Goal: Information Seeking & Learning: Check status

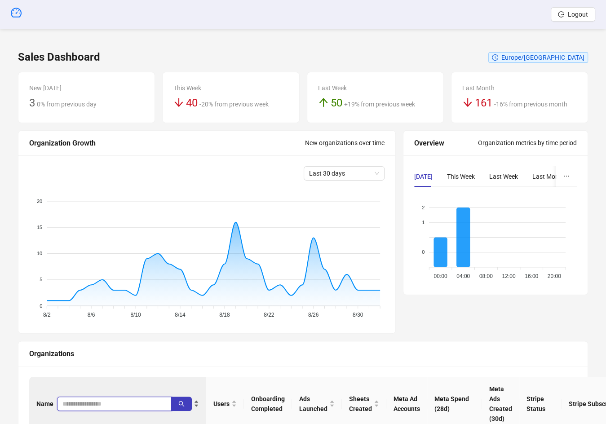
click at [71, 401] on input "search" at bounding box center [110, 404] width 97 height 10
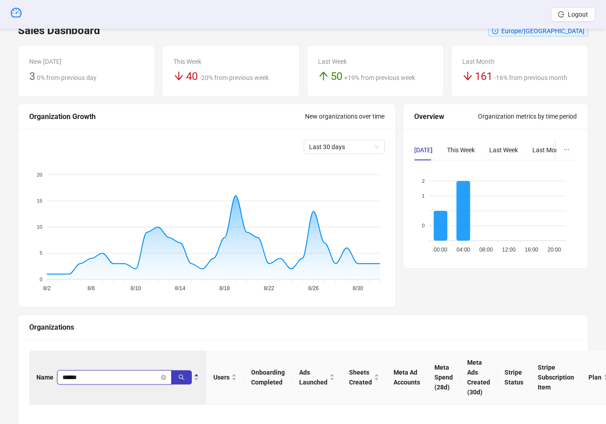
scroll to position [114, 0]
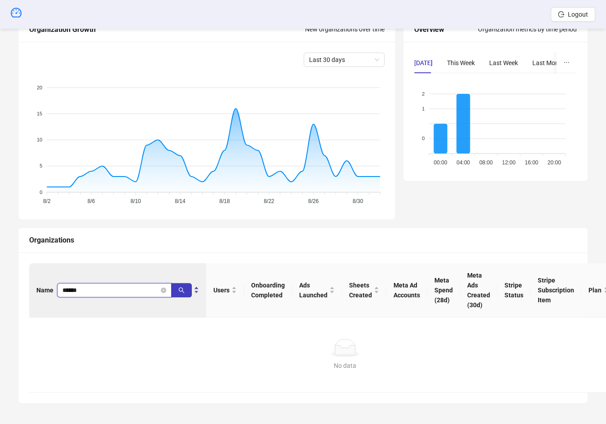
click at [109, 285] on input "******" at bounding box center [110, 290] width 97 height 10
click at [110, 285] on input "******" at bounding box center [110, 290] width 97 height 10
click at [108, 289] on input "******" at bounding box center [110, 290] width 97 height 10
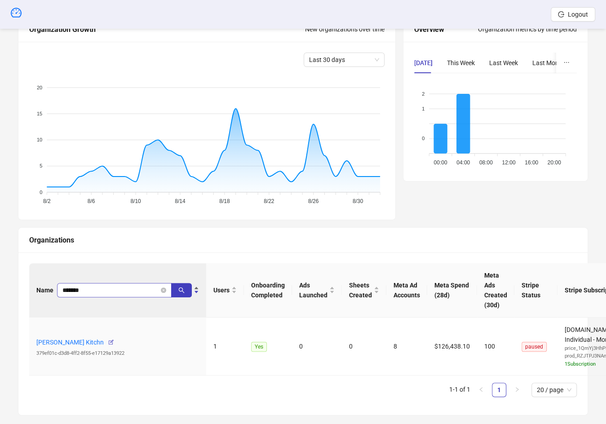
click at [81, 283] on span "*******" at bounding box center [114, 290] width 115 height 14
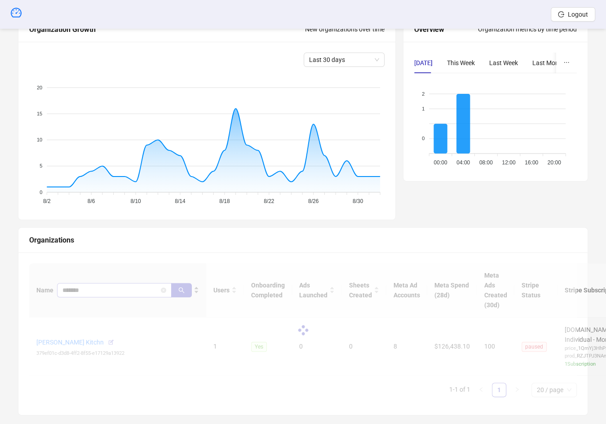
click at [81, 283] on div at bounding box center [303, 330] width 548 height 134
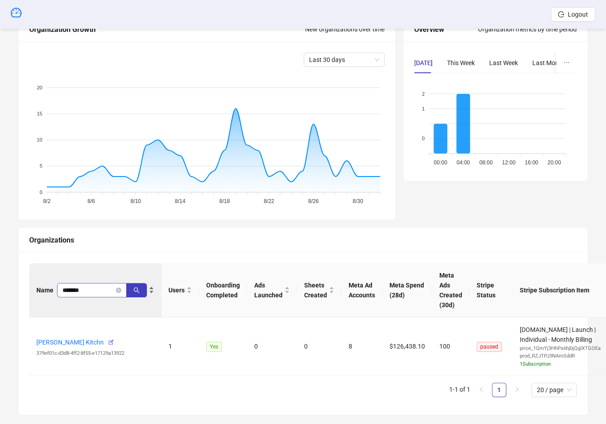
click at [85, 284] on span "*******" at bounding box center [92, 290] width 70 height 14
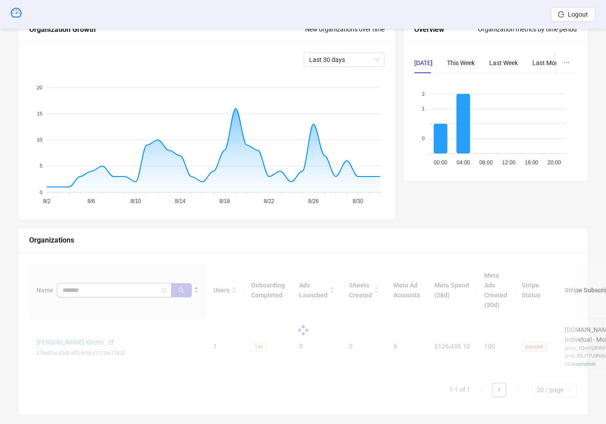
click at [89, 289] on input "*******" at bounding box center [110, 290] width 97 height 10
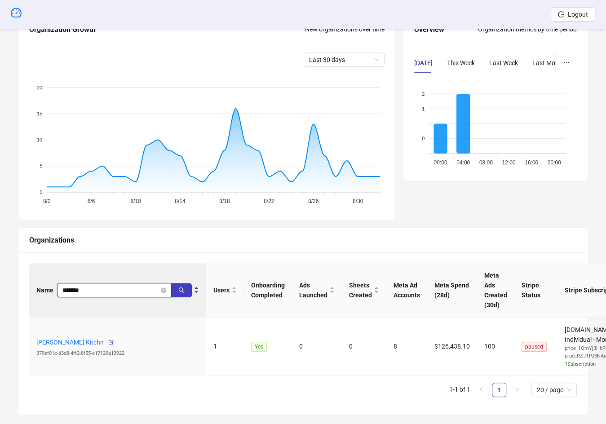
click at [89, 289] on input "*******" at bounding box center [110, 290] width 97 height 10
type input "********"
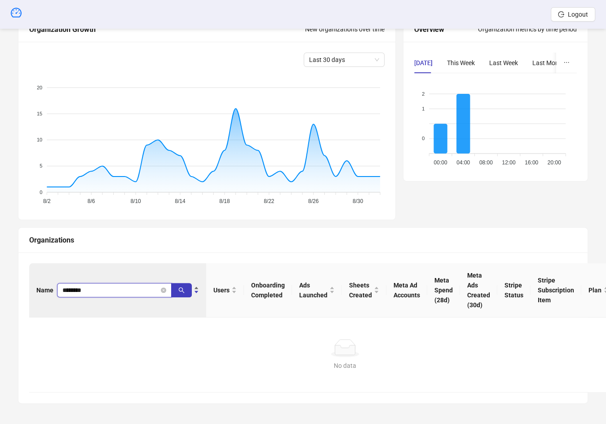
click at [89, 289] on input "********" at bounding box center [110, 290] width 97 height 10
click at [85, 289] on input "search" at bounding box center [110, 290] width 97 height 10
type input "*****"
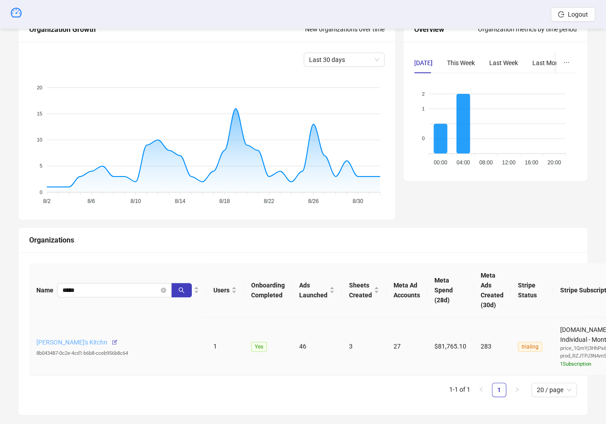
click at [58, 340] on link "Patty's Kitchn" at bounding box center [71, 342] width 71 height 7
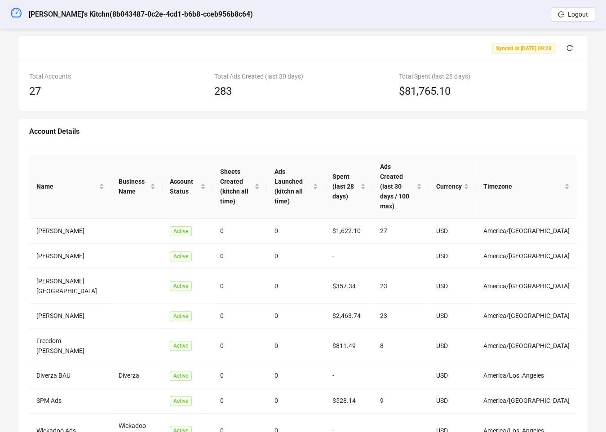
scroll to position [43, 0]
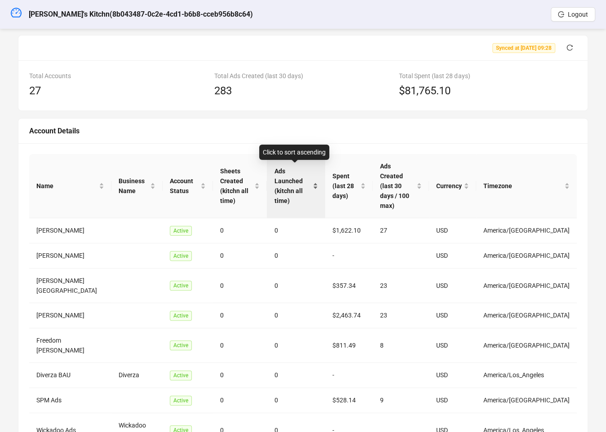
click at [303, 177] on span "Ads Launched (kitchn all time)" at bounding box center [292, 186] width 36 height 40
click at [299, 175] on span "Ads Launched (kitchn all time)" at bounding box center [292, 186] width 36 height 40
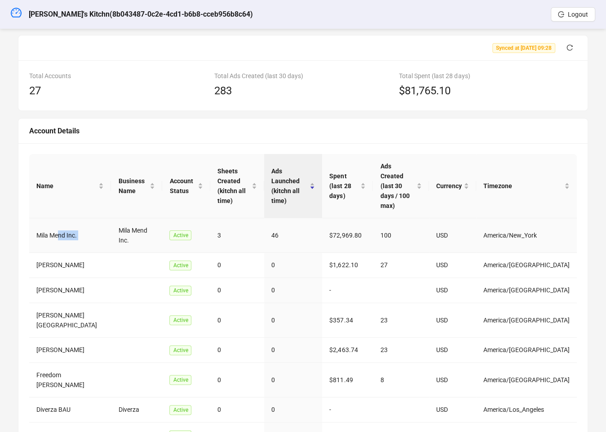
drag, startPoint x: 85, startPoint y: 208, endPoint x: 58, endPoint y: 209, distance: 27.9
click at [58, 218] on tr "Mila Mend Inc. Mila Mend Inc. Active 3 46 $72,969.80 100 USD America/New_York" at bounding box center [303, 235] width 548 height 35
click at [58, 218] on td "Mila Mend Inc." at bounding box center [70, 235] width 82 height 35
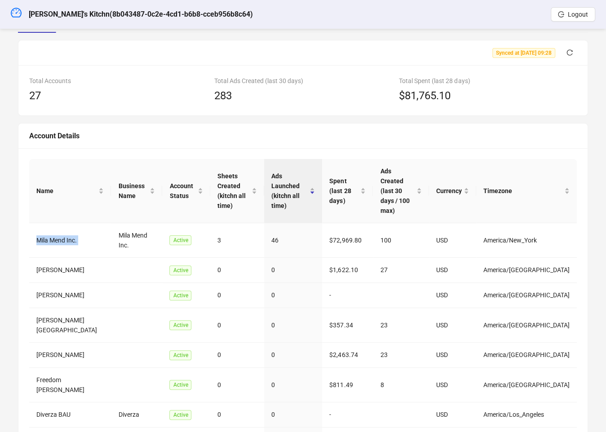
scroll to position [4, 0]
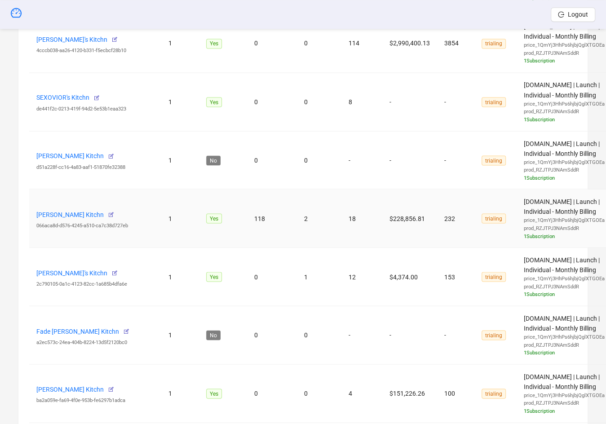
scroll to position [1231, 0]
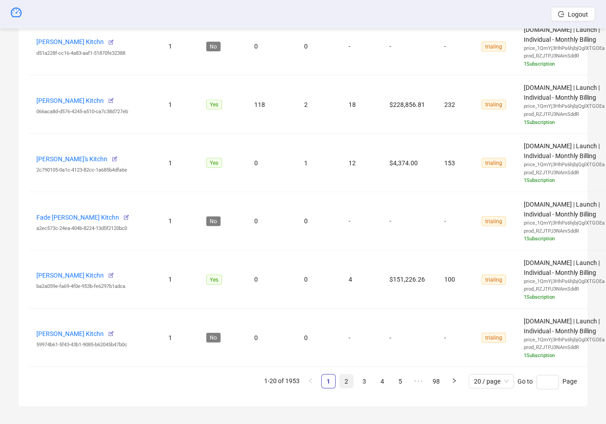
click at [342, 378] on link "2" at bounding box center [346, 381] width 13 height 13
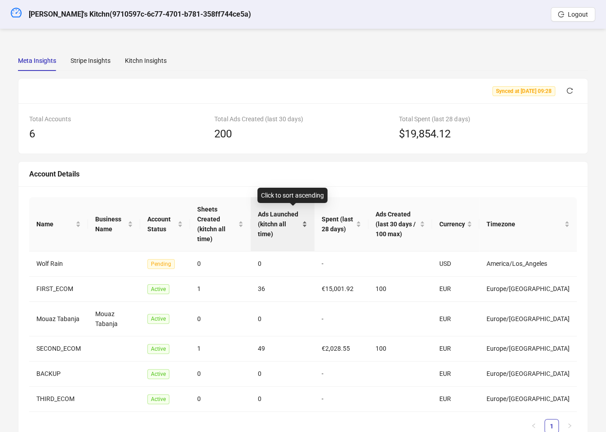
click at [284, 219] on span "Ads Launched (kitchn all time)" at bounding box center [279, 224] width 42 height 30
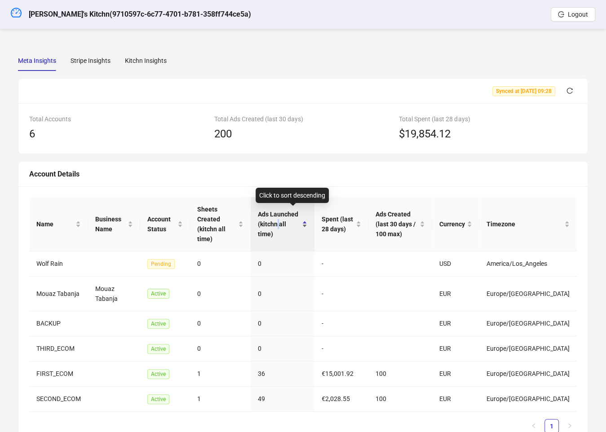
click at [284, 219] on span "Ads Launched (kitchn all time)" at bounding box center [279, 224] width 42 height 30
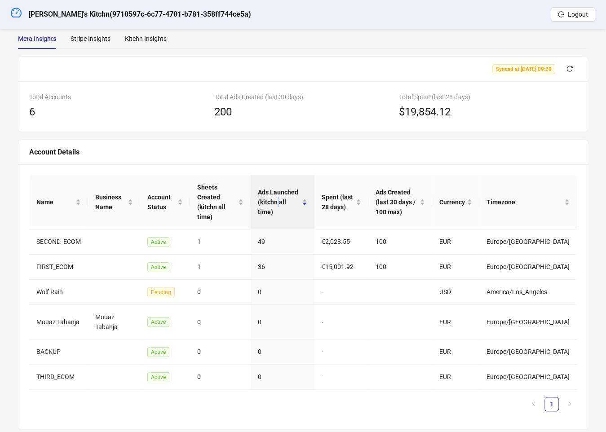
scroll to position [23, 0]
click at [95, 40] on div "Stripe Insights" at bounding box center [91, 38] width 40 height 10
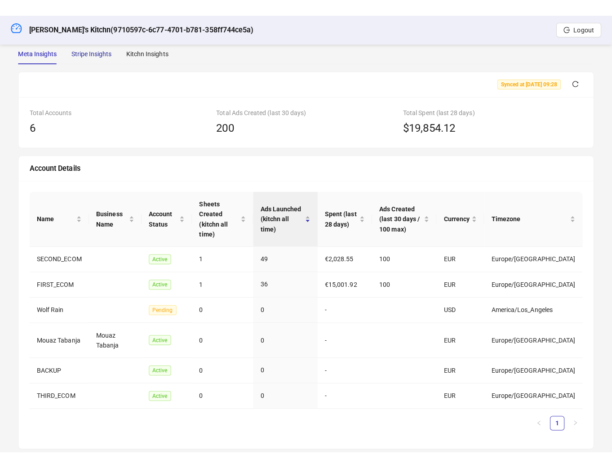
scroll to position [0, 0]
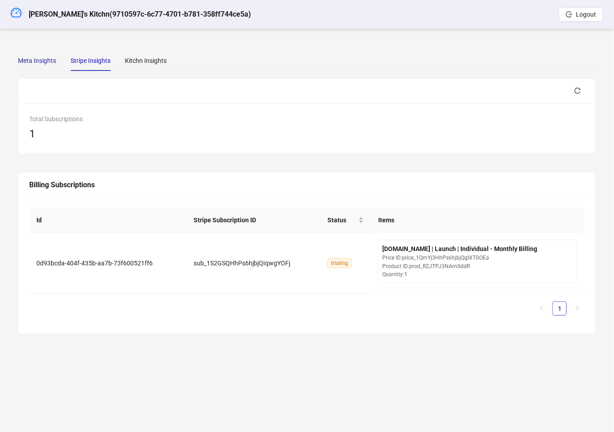
click at [38, 64] on div "Meta Insights" at bounding box center [37, 61] width 38 height 10
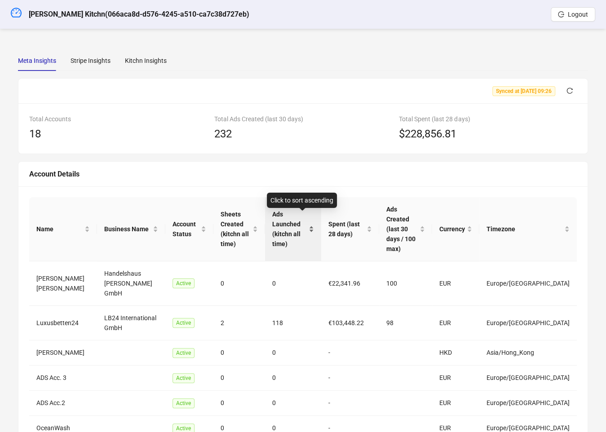
click at [289, 235] on div "Ads Launched (kitchn all time)" at bounding box center [293, 229] width 42 height 40
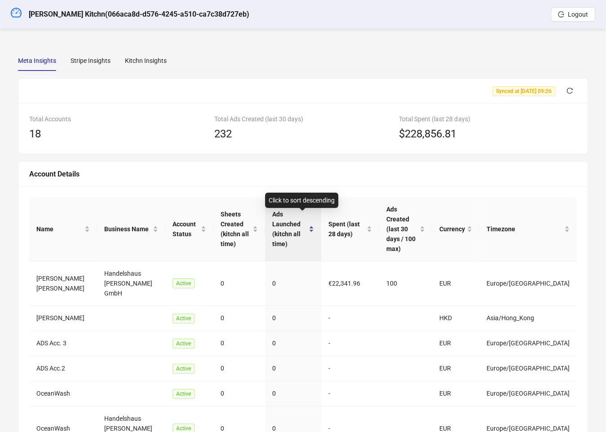
click at [296, 227] on span "Ads Launched (kitchn all time)" at bounding box center [289, 229] width 35 height 40
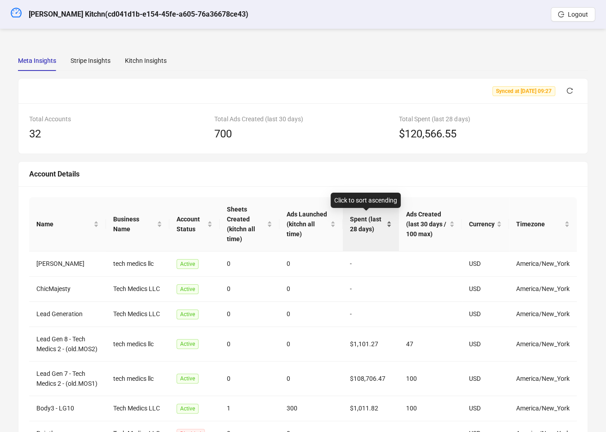
click at [356, 231] on span "Spent (last 28 days)" at bounding box center [367, 224] width 35 height 20
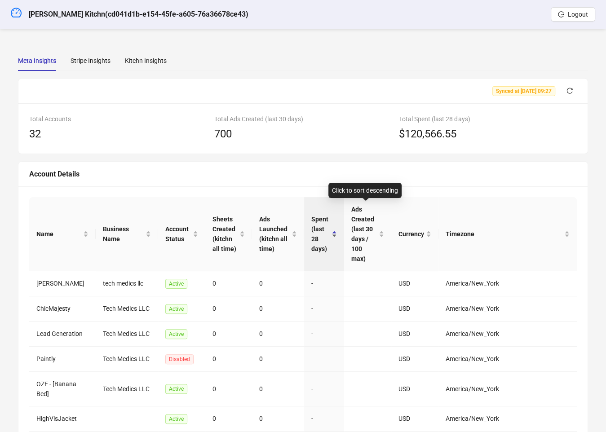
click at [330, 231] on span "Spent (last 28 days)" at bounding box center [321, 234] width 18 height 40
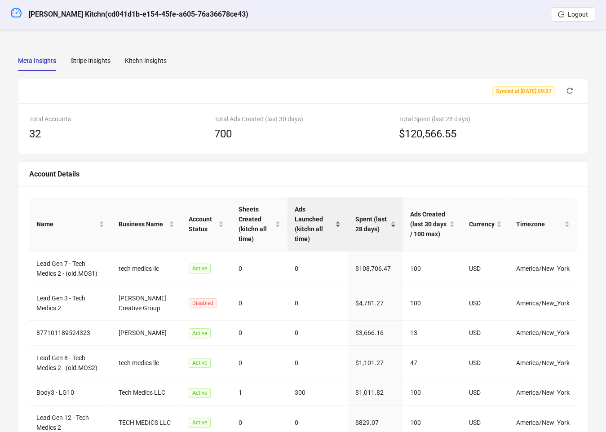
click at [315, 226] on span "Ads Launched (kitchn all time)" at bounding box center [314, 225] width 39 height 40
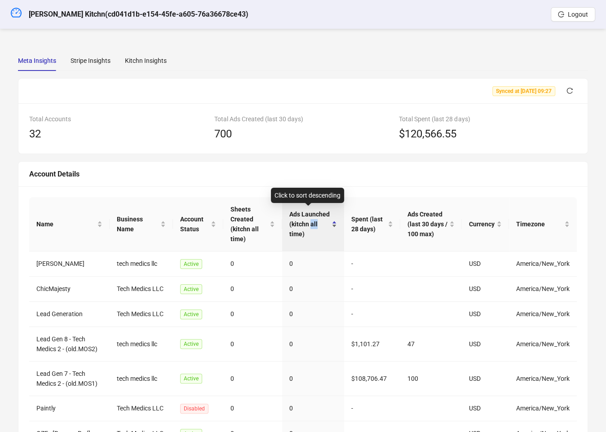
click at [315, 225] on span "Ads Launched (kitchn all time)" at bounding box center [309, 224] width 41 height 30
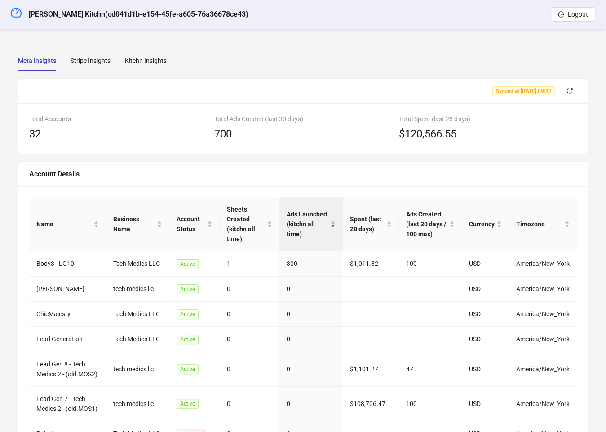
click at [275, 150] on div "Total Accounts 32 Total Ads Created (last 30 days) 700 Total Spent (last 28 day…" at bounding box center [303, 128] width 570 height 50
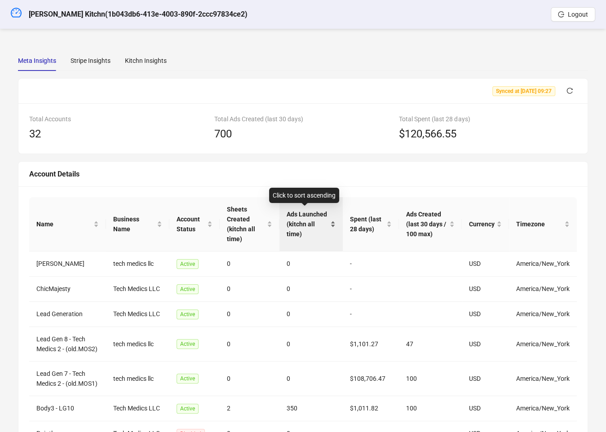
click at [287, 223] on div "Ads Launched (kitchn all time)" at bounding box center [311, 224] width 49 height 30
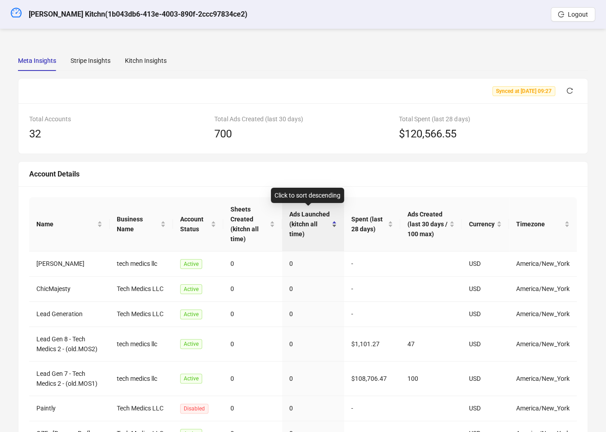
click at [293, 220] on span "Ads Launched (kitchn all time)" at bounding box center [309, 224] width 41 height 30
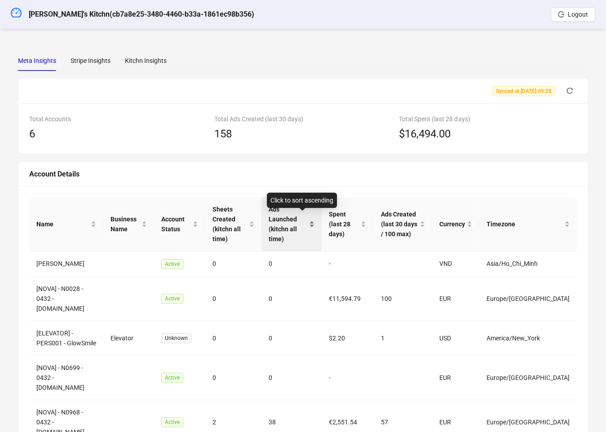
click at [307, 221] on span "Ads Launched (kitchn all time)" at bounding box center [288, 225] width 39 height 40
click at [307, 220] on span "Ads Launched (kitchn all time)" at bounding box center [288, 225] width 39 height 40
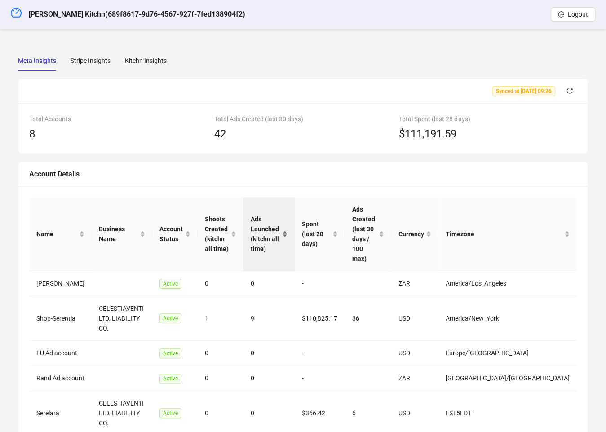
click at [280, 214] on span "Ads Launched (kitchn all time)" at bounding box center [266, 234] width 30 height 40
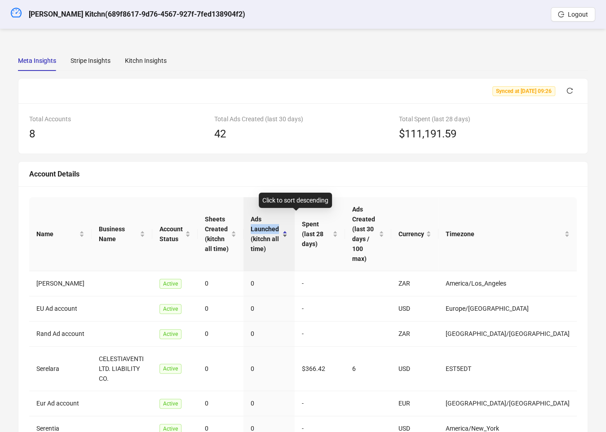
click at [280, 214] on span "Ads Launched (kitchn all time)" at bounding box center [266, 234] width 30 height 40
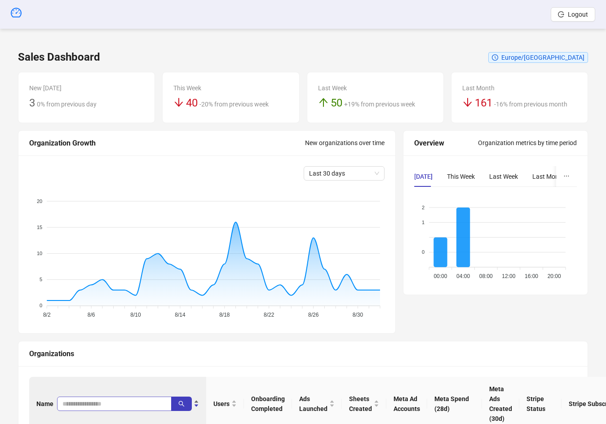
click at [87, 403] on input "search" at bounding box center [110, 404] width 97 height 10
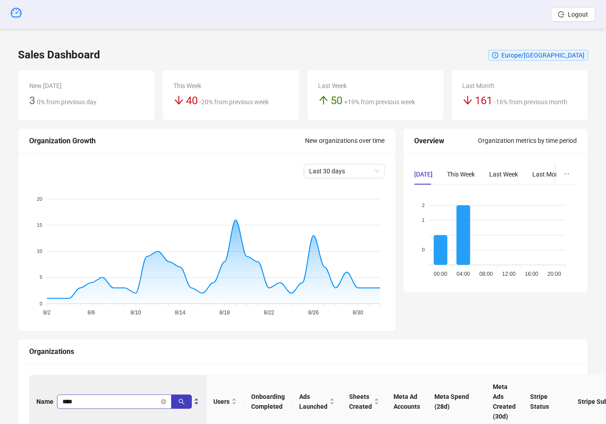
scroll to position [2, 0]
type input "*****"
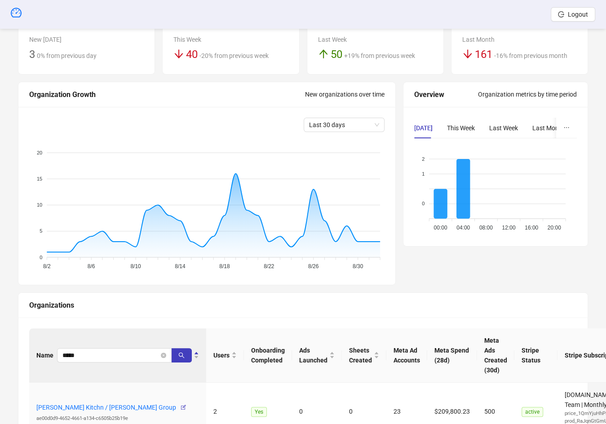
scroll to position [98, 0]
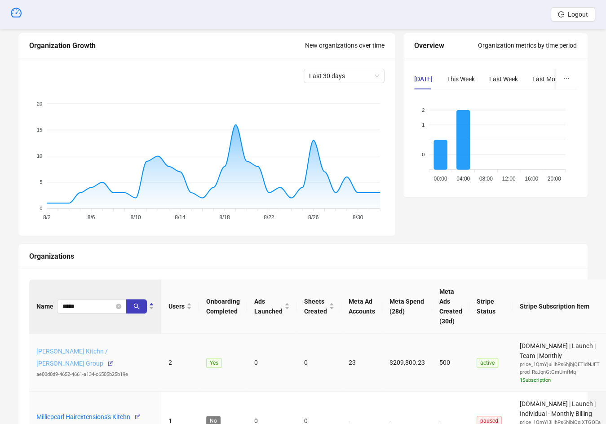
click at [120, 358] on div "Christopher Murphy's Kitchn / Pearl West Group ae00d0d9-4652-4661-a134-c6505b25…" at bounding box center [95, 363] width 118 height 32
click at [101, 350] on link "Christopher Murphy's Kitchn / Pearl West Group" at bounding box center [71, 357] width 71 height 19
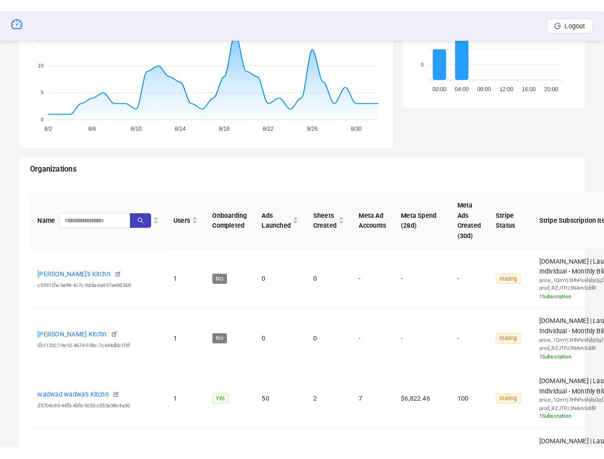
scroll to position [281, 0]
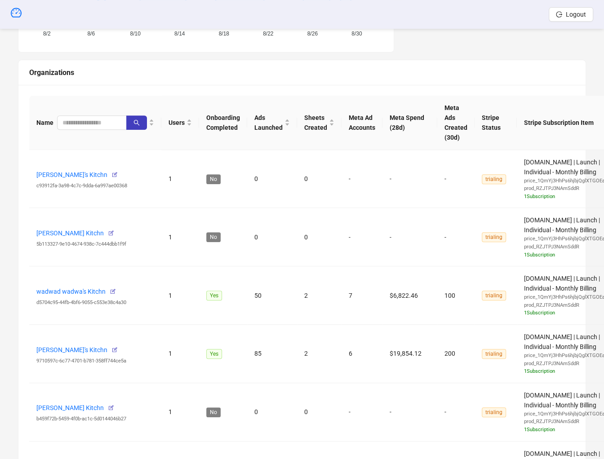
click at [293, 76] on div "Organizations" at bounding box center [302, 72] width 546 height 11
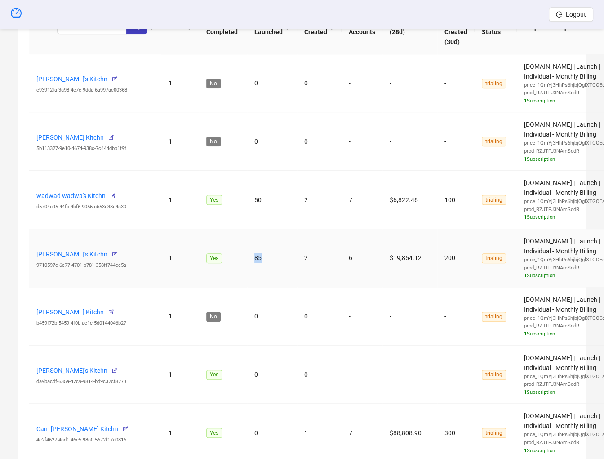
drag, startPoint x: 253, startPoint y: 257, endPoint x: 260, endPoint y: 255, distance: 7.3
click at [260, 255] on td "85" at bounding box center [272, 258] width 50 height 58
drag, startPoint x: 253, startPoint y: 195, endPoint x: 259, endPoint y: 197, distance: 6.7
click at [259, 196] on td "50" at bounding box center [272, 200] width 50 height 58
drag, startPoint x: 250, startPoint y: 249, endPoint x: 259, endPoint y: 254, distance: 10.1
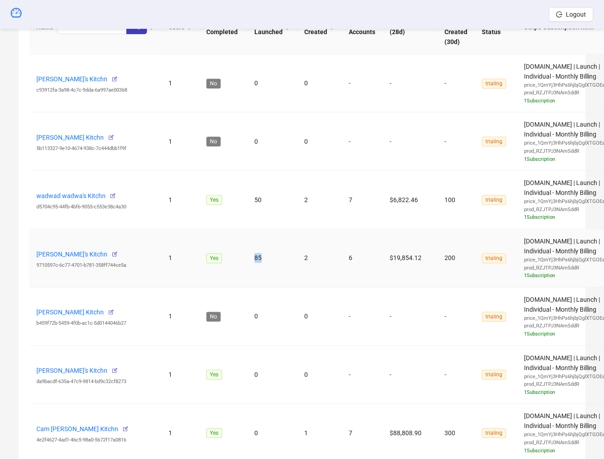
click at [259, 254] on td "85" at bounding box center [272, 258] width 50 height 58
click at [256, 254] on td "85" at bounding box center [272, 258] width 50 height 58
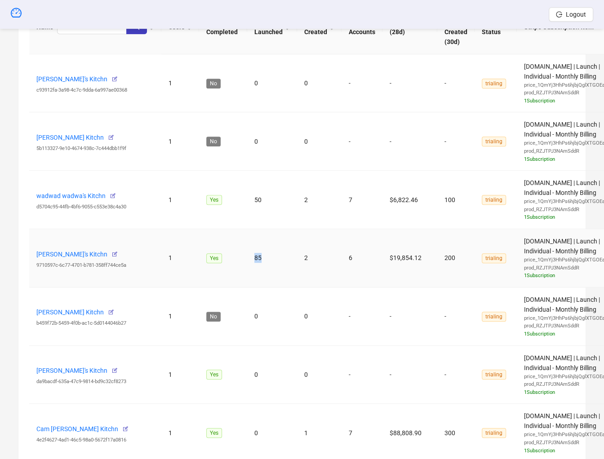
click at [256, 254] on td "85" at bounding box center [272, 258] width 50 height 58
drag, startPoint x: 262, startPoint y: 196, endPoint x: 250, endPoint y: 196, distance: 11.7
click at [250, 196] on td "50" at bounding box center [272, 200] width 50 height 58
click at [250, 195] on td "50" at bounding box center [272, 200] width 50 height 58
drag, startPoint x: 262, startPoint y: 249, endPoint x: 255, endPoint y: 254, distance: 8.1
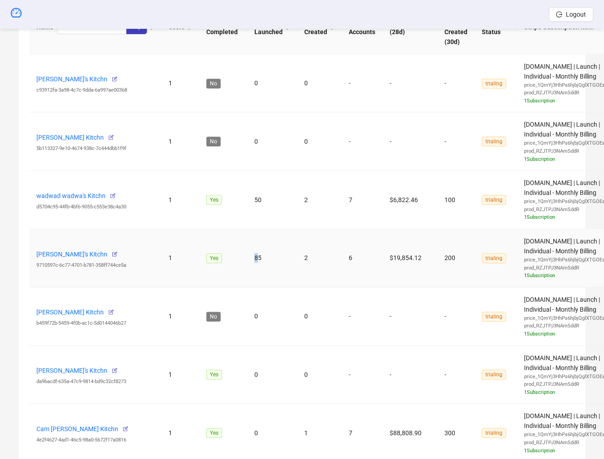
click at [255, 254] on td "85" at bounding box center [272, 258] width 50 height 58
drag, startPoint x: 256, startPoint y: 202, endPoint x: 272, endPoint y: 202, distance: 16.6
click at [274, 201] on td "50" at bounding box center [272, 200] width 50 height 58
click at [261, 198] on td "50" at bounding box center [272, 200] width 50 height 58
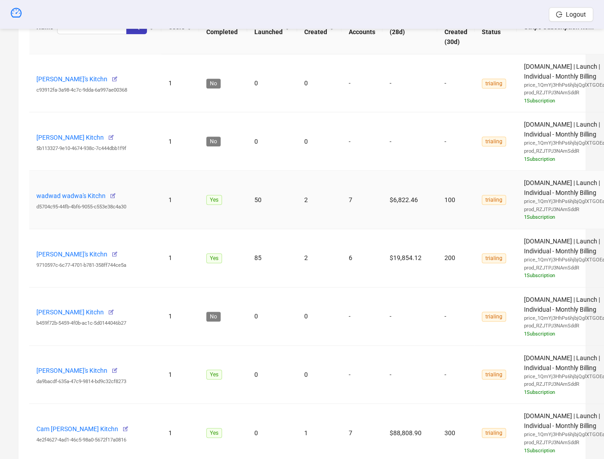
click at [252, 197] on td "50" at bounding box center [272, 200] width 50 height 58
click at [258, 258] on td "85" at bounding box center [272, 258] width 50 height 58
drag, startPoint x: 257, startPoint y: 258, endPoint x: 263, endPoint y: 196, distance: 62.7
click at [258, 257] on td "85" at bounding box center [272, 258] width 50 height 58
drag, startPoint x: 252, startPoint y: 198, endPoint x: 275, endPoint y: 202, distance: 22.9
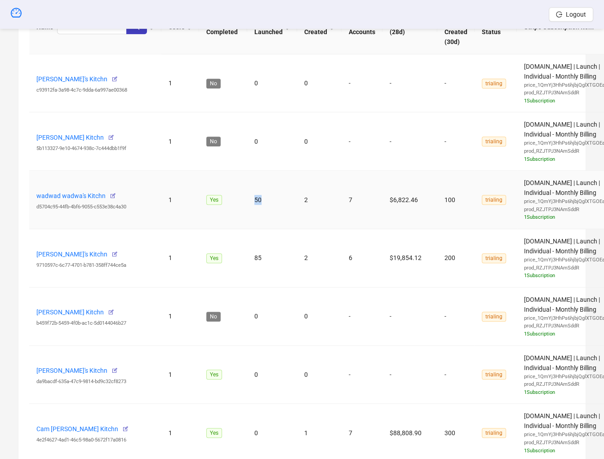
click at [275, 202] on td "50" at bounding box center [272, 200] width 50 height 58
drag, startPoint x: 229, startPoint y: 195, endPoint x: 262, endPoint y: 196, distance: 32.9
click at [257, 196] on tr "wadwad wadwa's Kitchn d5704c95-44fb-4bf6-9055-c553e38c4a30 1 Yes 50 2 7 $6,822.…" at bounding box center [360, 200] width 662 height 58
click at [293, 210] on td "50" at bounding box center [272, 200] width 50 height 58
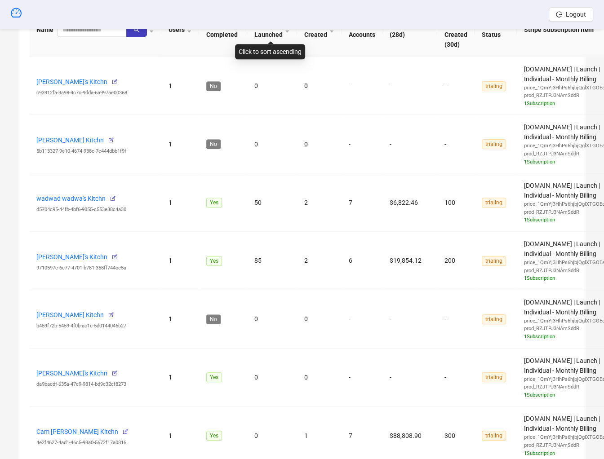
scroll to position [373, 0]
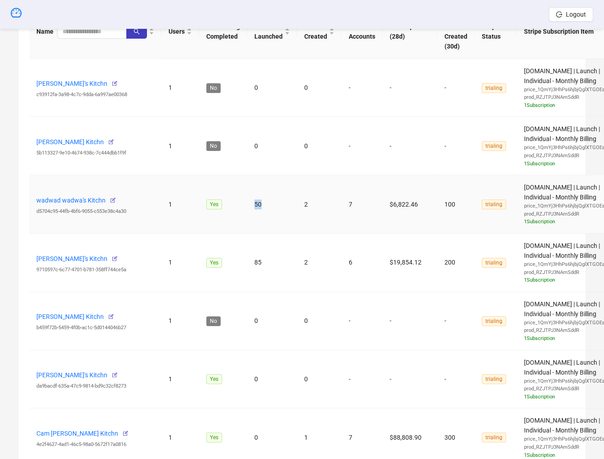
drag, startPoint x: 275, startPoint y: 202, endPoint x: 289, endPoint y: 213, distance: 17.9
click at [294, 201] on td "50" at bounding box center [272, 204] width 50 height 58
drag, startPoint x: 255, startPoint y: 255, endPoint x: 266, endPoint y: 259, distance: 11.1
click at [266, 261] on td "85" at bounding box center [272, 263] width 50 height 58
drag, startPoint x: 249, startPoint y: 259, endPoint x: 267, endPoint y: 259, distance: 17.1
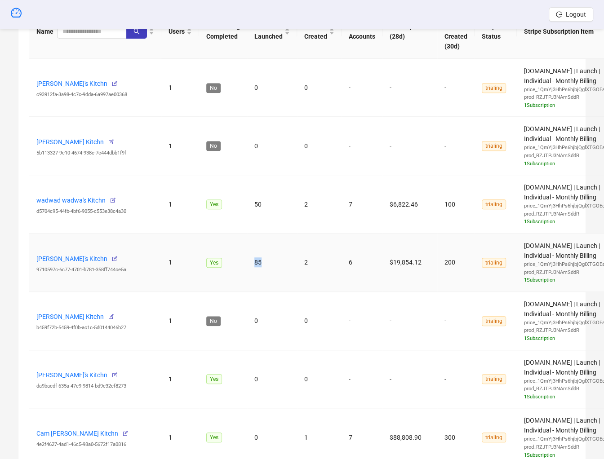
click at [266, 259] on td "85" at bounding box center [272, 263] width 50 height 58
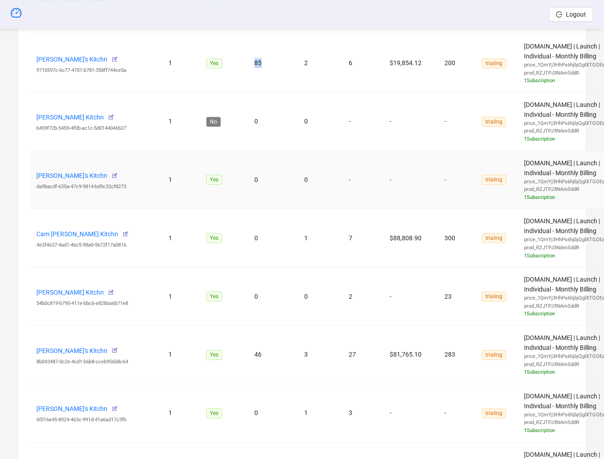
scroll to position [669, 0]
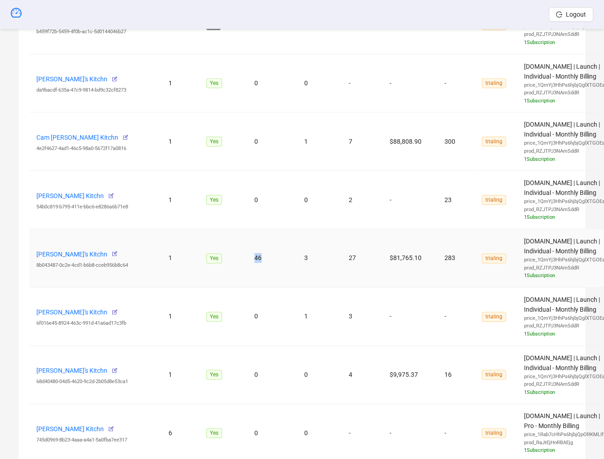
click at [260, 254] on tr "Patty's Kitchn 8b043487-0c2e-4cd1-b6b8-cceb956b8c64 1 Yes 46 3 27 $81,765.10 28…" at bounding box center [360, 258] width 662 height 58
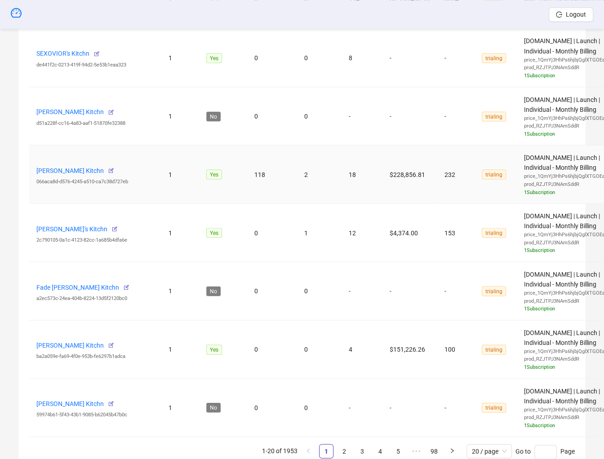
scroll to position [1146, 0]
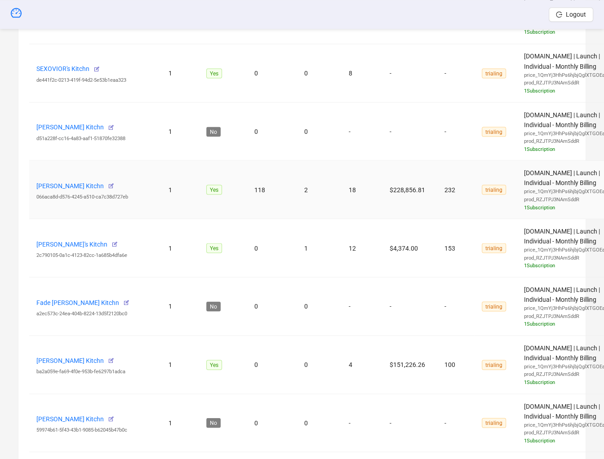
drag, startPoint x: 259, startPoint y: 184, endPoint x: 294, endPoint y: 179, distance: 35.9
click at [294, 179] on td "118" at bounding box center [272, 189] width 50 height 58
click at [258, 183] on td "118" at bounding box center [272, 189] width 50 height 58
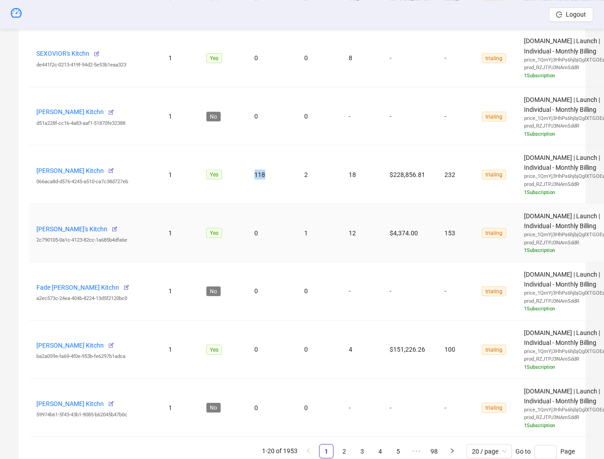
scroll to position [1169, 0]
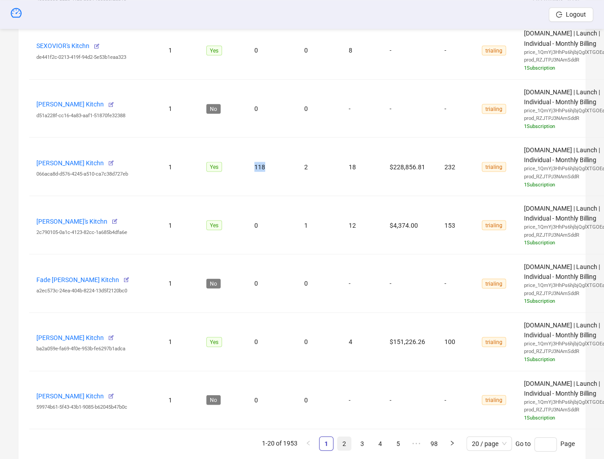
click at [347, 424] on link "2" at bounding box center [344, 443] width 13 height 13
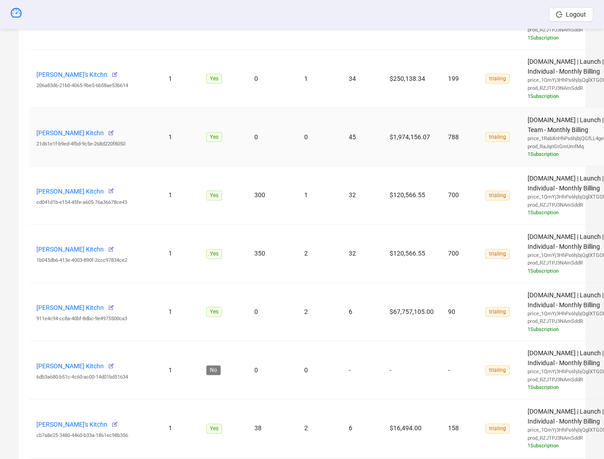
scroll to position [738, 0]
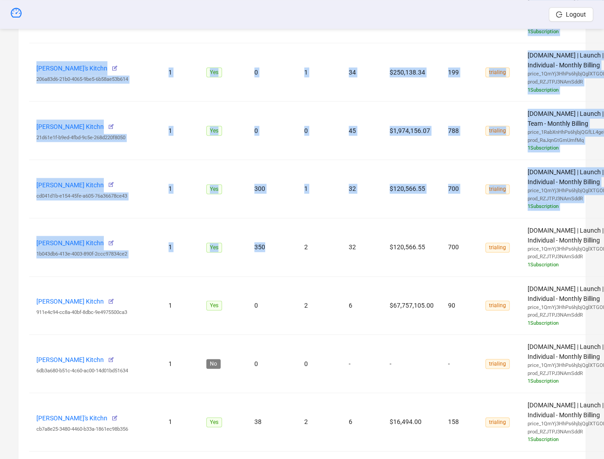
drag, startPoint x: 270, startPoint y: 247, endPoint x: 15, endPoint y: 174, distance: 264.5
click at [15, 174] on div "Sales Dashboard Europe/Berlin New Today 3 0% from previous day This Week 40 -20…" at bounding box center [302, 105] width 590 height 1609
click at [19, 177] on div "Name Users Onboarding Completed Ads Launched Sheets Created Meta Ad Accounts Me…" at bounding box center [301, 264] width 567 height 1272
drag, startPoint x: 37, startPoint y: 180, endPoint x: 577, endPoint y: 262, distance: 546.0
click at [577, 262] on div "Name Users Onboarding Completed Ads Launched Sheets Created Meta Ad Accounts Me…" at bounding box center [301, 264] width 567 height 1272
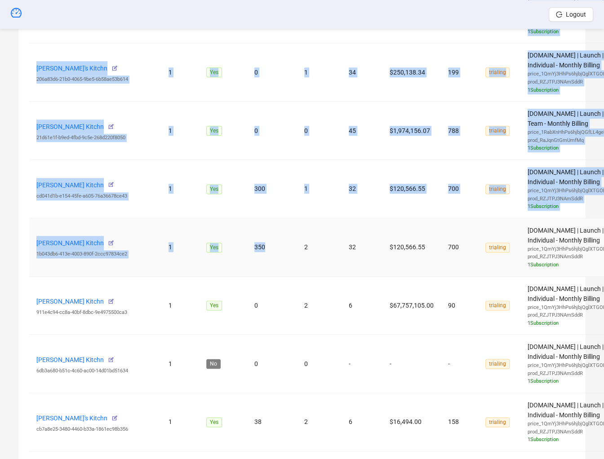
drag, startPoint x: 576, startPoint y: 263, endPoint x: 570, endPoint y: 265, distance: 5.8
click at [576, 263] on div "1 Subscription" at bounding box center [568, 265] width 81 height 8
drag, startPoint x: 570, startPoint y: 265, endPoint x: 28, endPoint y: 182, distance: 548.5
click at [27, 182] on div "Name Users Onboarding Completed Ads Launched Sheets Created Meta Ad Accounts Me…" at bounding box center [301, 264] width 567 height 1272
click at [28, 182] on div "Name Users Onboarding Completed Ads Launched Sheets Created Meta Ad Accounts Me…" at bounding box center [301, 264] width 567 height 1272
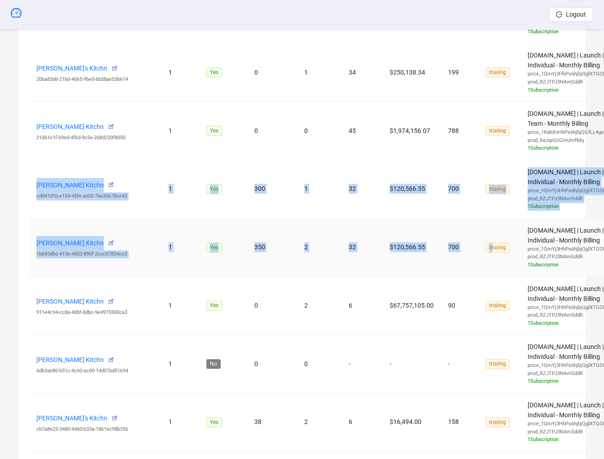
drag, startPoint x: 79, startPoint y: 179, endPoint x: 489, endPoint y: 249, distance: 415.5
click at [489, 249] on tbody "Mahmat Ali's Kitchn 2530a5d4-f847-444e-abb9-5a3fa53992c1 1 Yes 0 1 2 - 2 triali…" at bounding box center [362, 276] width 666 height 1167
click at [464, 254] on td "700" at bounding box center [459, 247] width 37 height 58
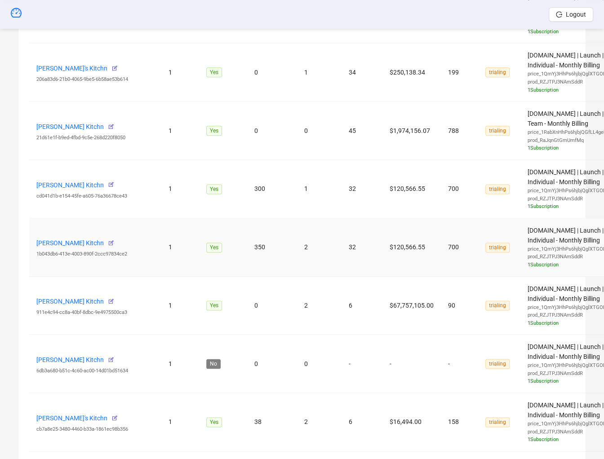
click at [464, 254] on td "700" at bounding box center [459, 247] width 37 height 58
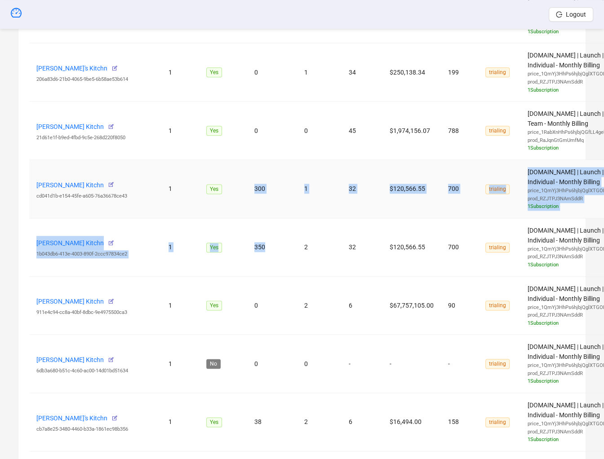
drag, startPoint x: 263, startPoint y: 245, endPoint x: 247, endPoint y: 187, distance: 61.1
click at [247, 187] on tbody "Mahmat Ali's Kitchn 2530a5d4-f847-444e-abb9-5a3fa53992c1 1 Yes 0 1 2 - 2 triali…" at bounding box center [362, 276] width 666 height 1167
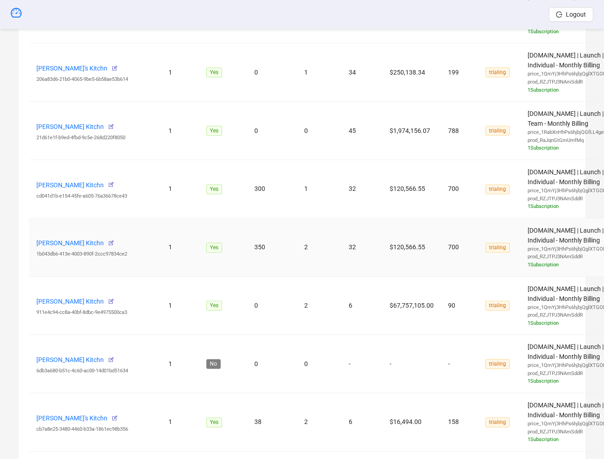
click at [398, 218] on td "$120,566.55" at bounding box center [412, 247] width 58 height 58
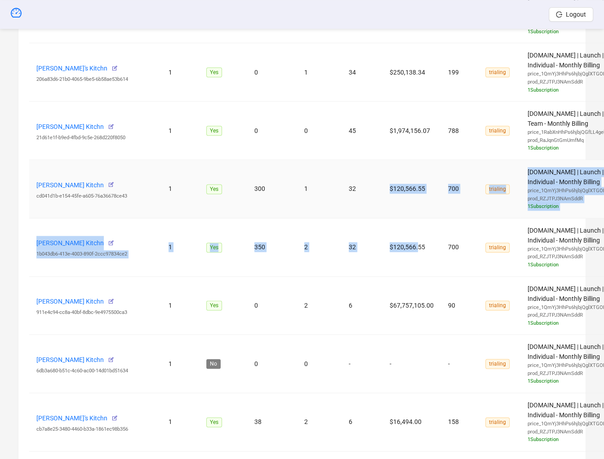
drag, startPoint x: 412, startPoint y: 243, endPoint x: 386, endPoint y: 178, distance: 69.8
click at [386, 178] on tbody "Mahmat Ali's Kitchn 2530a5d4-f847-444e-abb9-5a3fa53992c1 1 Yes 0 1 2 - 2 triali…" at bounding box center [362, 276] width 666 height 1167
click at [397, 206] on td "$120,566.55" at bounding box center [412, 189] width 58 height 58
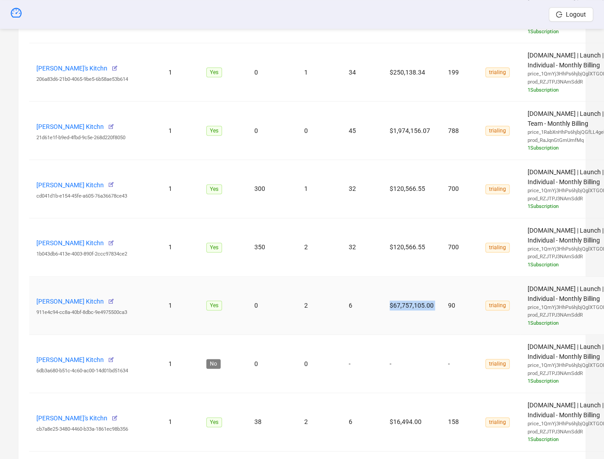
drag, startPoint x: 386, startPoint y: 306, endPoint x: 442, endPoint y: 305, distance: 56.2
click at [442, 305] on tr "Felipe Patiño's Kitchn 911e4c94-cc8a-40bf-8dbc-9e4975500ca3 1 Yes 0 2 6 $67,757…" at bounding box center [362, 306] width 666 height 58
click at [413, 307] on td "$67,757,105.00" at bounding box center [412, 306] width 58 height 58
click at [412, 305] on td "$67,757,105.00" at bounding box center [412, 306] width 58 height 58
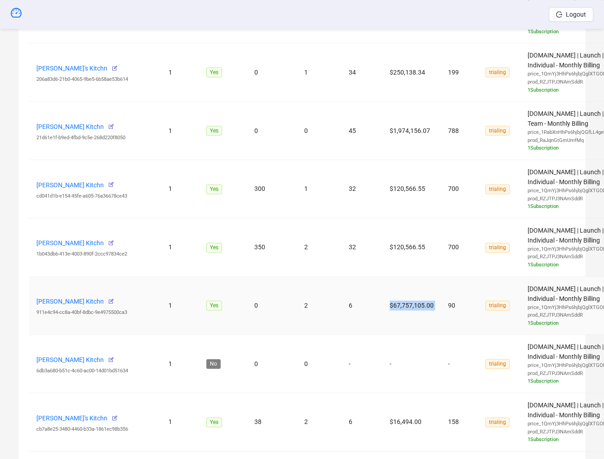
click at [412, 305] on td "$67,757,105.00" at bounding box center [412, 306] width 58 height 58
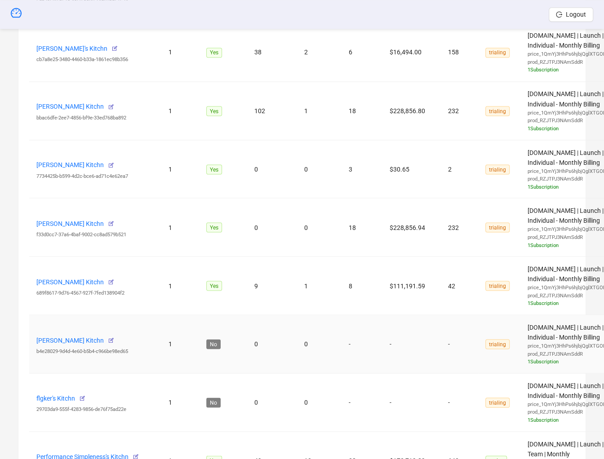
scroll to position [1172, 0]
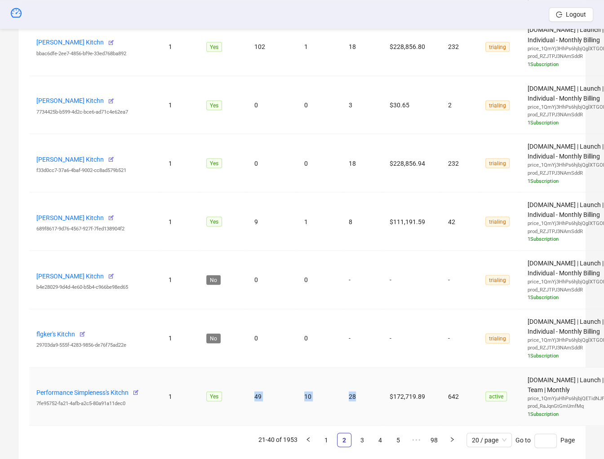
drag, startPoint x: 258, startPoint y: 390, endPoint x: 379, endPoint y: 388, distance: 121.4
click at [379, 388] on tr "Performance Simpleness's Kitchn 7fe95752-fa21-4afb-a2c5-80a91a11dec0 1 Yes 49 1…" at bounding box center [362, 397] width 666 height 58
click at [238, 415] on td "Yes" at bounding box center [223, 397] width 48 height 58
drag, startPoint x: 245, startPoint y: 393, endPoint x: 360, endPoint y: 394, distance: 115.5
click at [360, 394] on tr "Performance Simpleness's Kitchn 7fe95752-fa21-4afb-a2c5-80a91a11dec0 1 Yes 49 1…" at bounding box center [362, 397] width 666 height 58
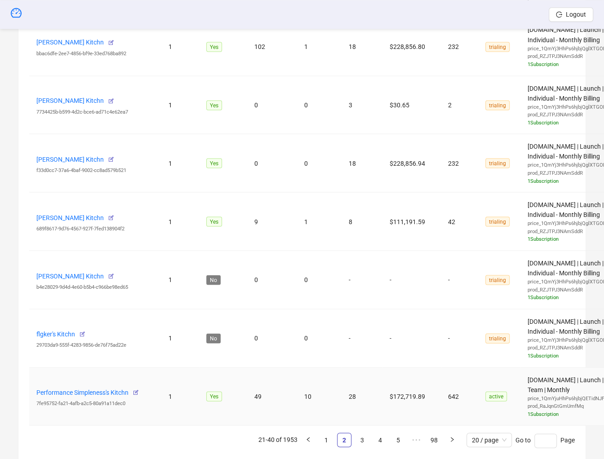
click at [209, 402] on td "Yes" at bounding box center [223, 397] width 48 height 58
drag, startPoint x: 245, startPoint y: 387, endPoint x: 381, endPoint y: 396, distance: 136.5
click at [381, 396] on tr "Performance Simpleness's Kitchn 7fe95752-fa21-4afb-a2c5-80a91a11dec0 1 Yes 49 1…" at bounding box center [362, 397] width 666 height 58
click at [363, 424] on link "3" at bounding box center [362, 439] width 13 height 13
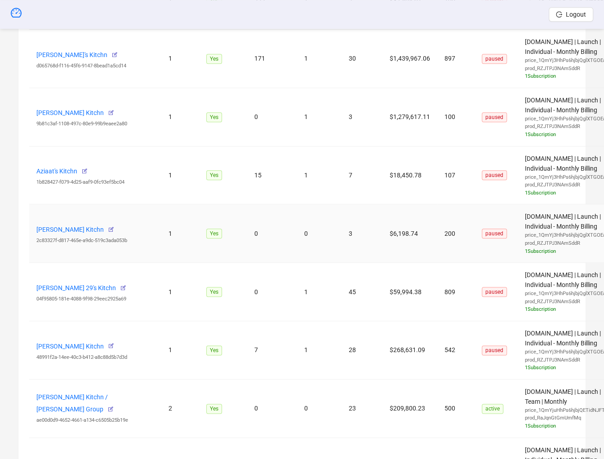
scroll to position [331, 0]
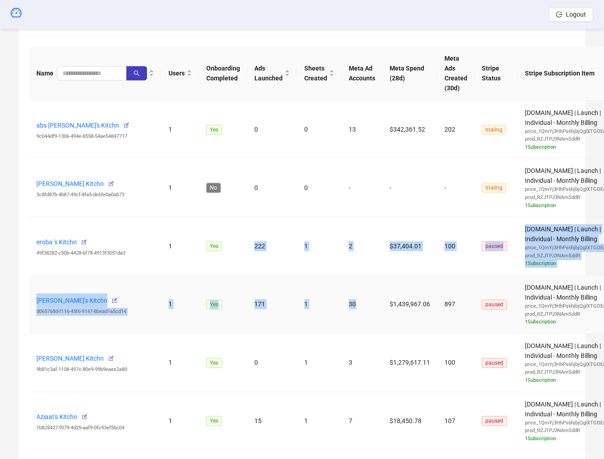
drag, startPoint x: 251, startPoint y: 242, endPoint x: 378, endPoint y: 300, distance: 139.4
drag, startPoint x: 377, startPoint y: 301, endPoint x: 308, endPoint y: 292, distance: 69.8
click at [377, 301] on td "30" at bounding box center [362, 305] width 41 height 58
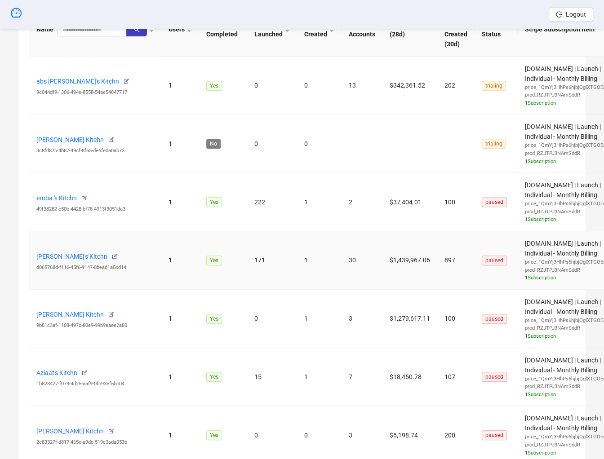
scroll to position [427, 0]
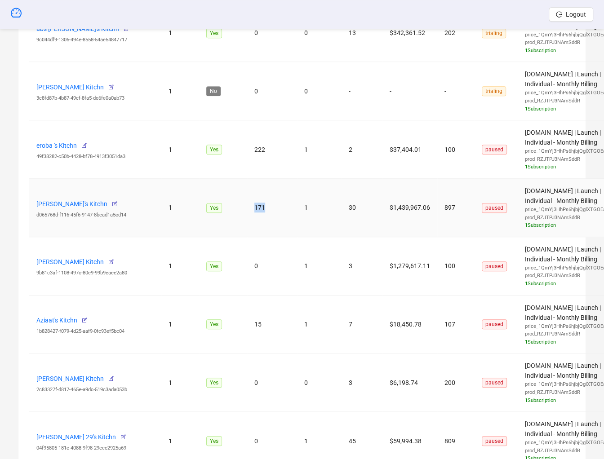
drag, startPoint x: 264, startPoint y: 206, endPoint x: 252, endPoint y: 166, distance: 41.2
click at [253, 152] on td "222" at bounding box center [272, 149] width 50 height 58
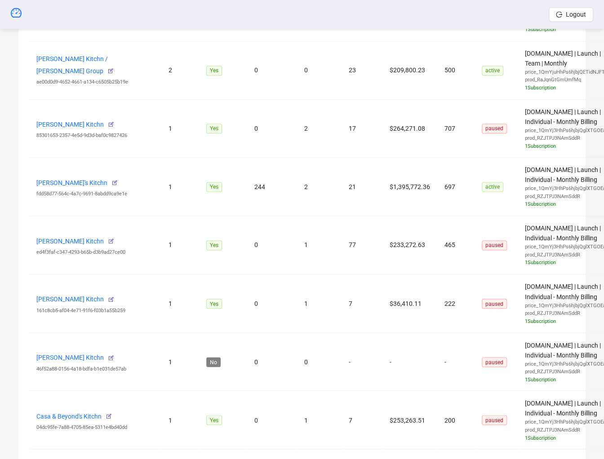
scroll to position [894, 0]
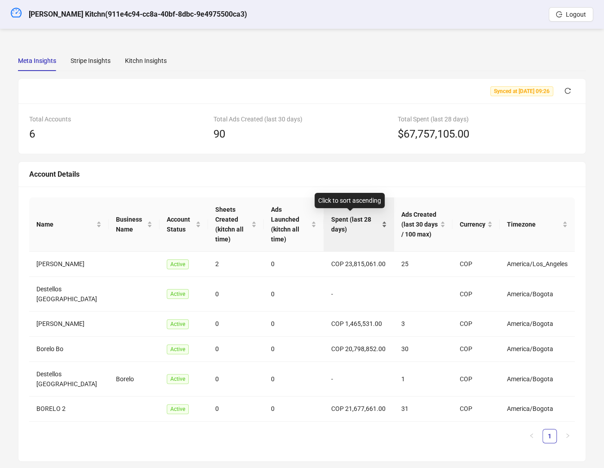
click at [341, 215] on span "Spent (last 28 days)" at bounding box center [355, 224] width 49 height 20
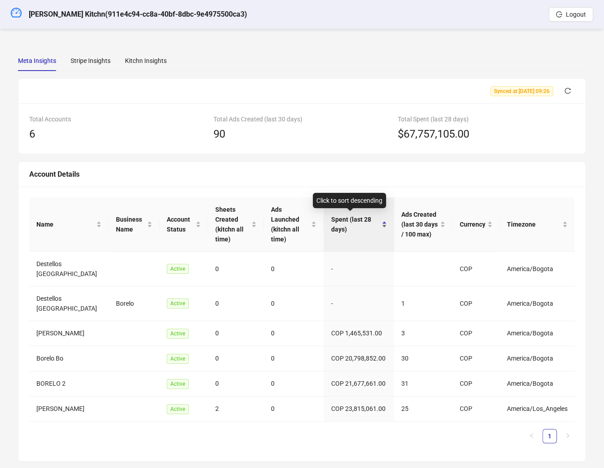
click at [343, 218] on span "Spent (last 28 days)" at bounding box center [355, 224] width 49 height 20
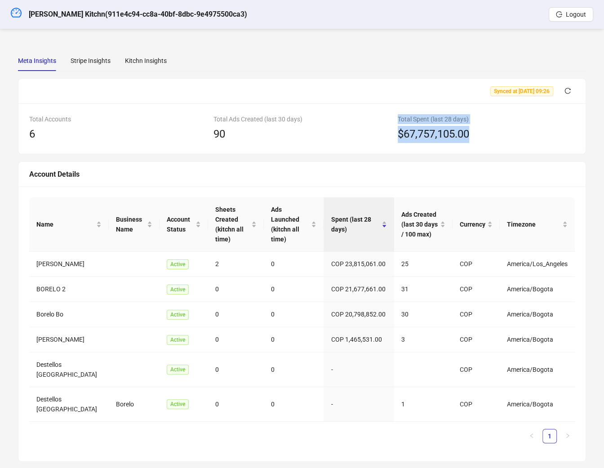
drag, startPoint x: 471, startPoint y: 139, endPoint x: 373, endPoint y: 137, distance: 98.0
click at [373, 137] on div "Total Accounts 6 Total Ads Created (last 30 days) 90 Total Spent (last 28 days)…" at bounding box center [302, 128] width 553 height 29
drag, startPoint x: 373, startPoint y: 137, endPoint x: 379, endPoint y: 136, distance: 6.8
click at [373, 137] on div "90" at bounding box center [302, 134] width 177 height 17
drag, startPoint x: 409, startPoint y: 136, endPoint x: 494, endPoint y: 144, distance: 85.3
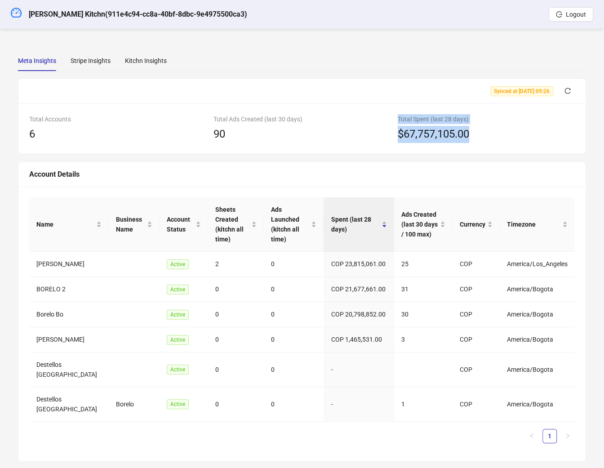
click at [494, 144] on div "Total Accounts 6 Total Ads Created (last 30 days) 90 Total Spent (last 28 days)…" at bounding box center [301, 128] width 567 height 50
drag, startPoint x: 491, startPoint y: 140, endPoint x: 410, endPoint y: 140, distance: 81.8
click at [410, 140] on div "$67,757,105.00" at bounding box center [486, 134] width 177 height 17
click at [391, 142] on div "Total Ads Created (last 30 days) 90" at bounding box center [302, 128] width 184 height 29
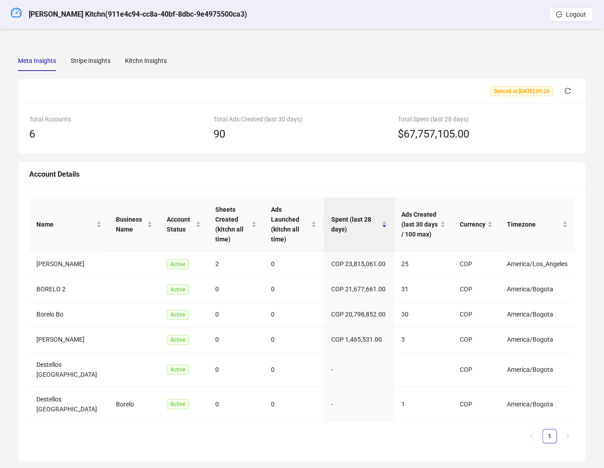
click at [392, 137] on div "Total Ads Created (last 30 days) 90" at bounding box center [302, 128] width 184 height 29
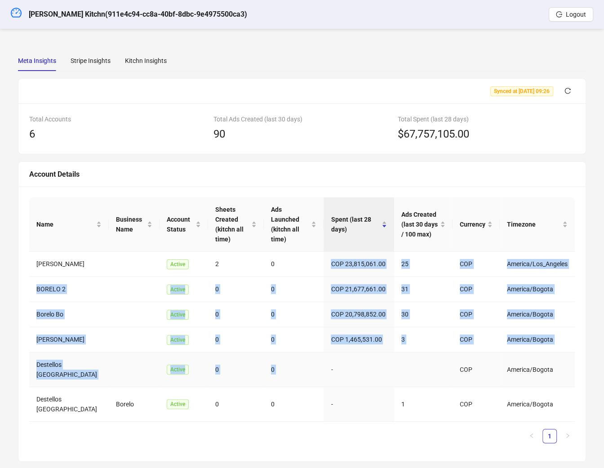
drag, startPoint x: 322, startPoint y: 260, endPoint x: 368, endPoint y: 359, distance: 108.8
click at [368, 359] on tbody "Angie Alfonso Active 2 0 COP 23,815,061.00 25 COP America/Los_Angeles BORELO 2 …" at bounding box center [302, 337] width 546 height 170
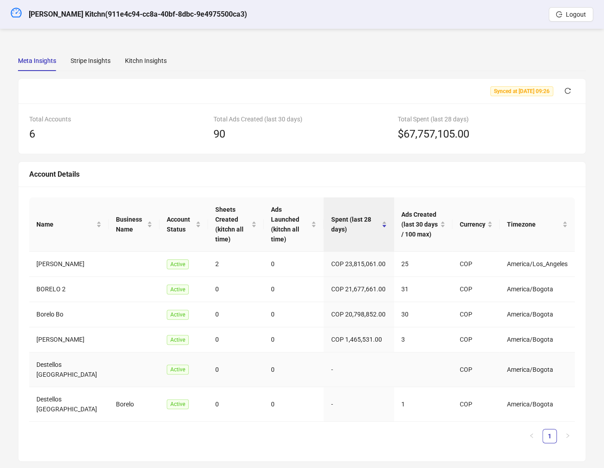
click at [369, 358] on td "-" at bounding box center [359, 369] width 71 height 35
drag, startPoint x: 465, startPoint y: 133, endPoint x: 392, endPoint y: 126, distance: 72.7
click at [392, 126] on div "Total Accounts 6 Total Ads Created (last 30 days) 90 Total Spent (last 28 days)…" at bounding box center [302, 128] width 553 height 29
drag, startPoint x: 395, startPoint y: 126, endPoint x: 373, endPoint y: 119, distance: 23.2
click at [395, 125] on div "Total Spent (last 28 days) $67,757,105.00" at bounding box center [486, 128] width 184 height 29
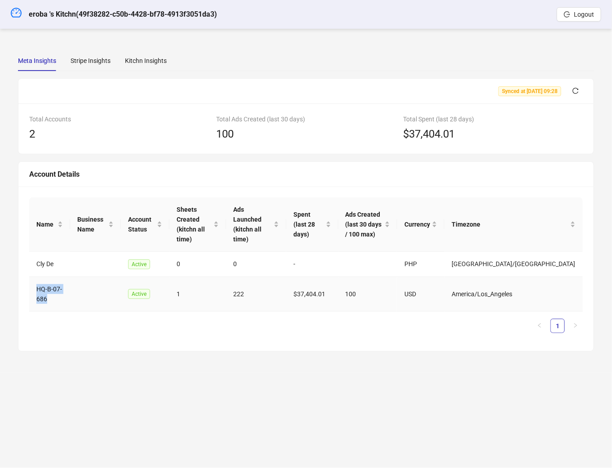
drag, startPoint x: 53, startPoint y: 277, endPoint x: 36, endPoint y: 267, distance: 19.7
click at [36, 277] on tr "HQ-B-07-686 Active 1 222 $37,404.01 100 USD America/Los_Angeles" at bounding box center [306, 294] width 554 height 35
drag, startPoint x: 155, startPoint y: 66, endPoint x: 77, endPoint y: 60, distance: 77.5
click at [155, 66] on div "Kitchn Insights" at bounding box center [146, 60] width 42 height 21
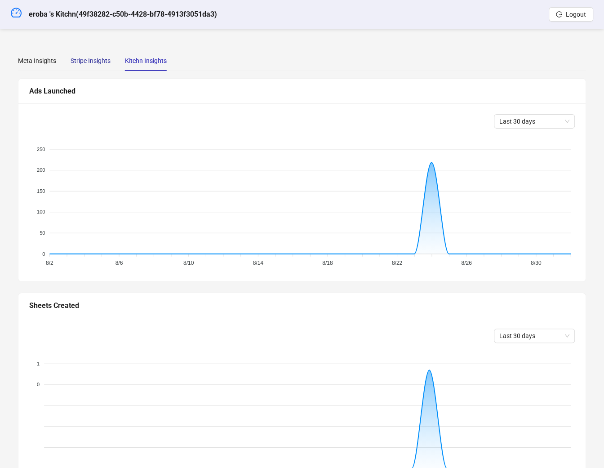
click at [97, 59] on div "Stripe Insights" at bounding box center [91, 61] width 40 height 10
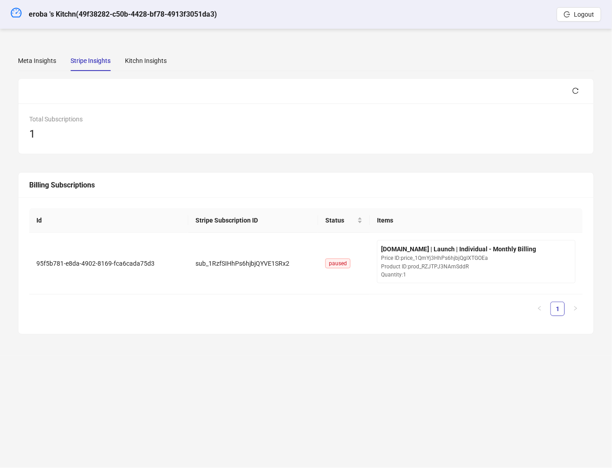
click at [121, 57] on div "Meta Insights Stripe Insights Kitchn Insights" at bounding box center [92, 60] width 149 height 21
click at [153, 66] on div "Kitchn Insights" at bounding box center [146, 60] width 42 height 21
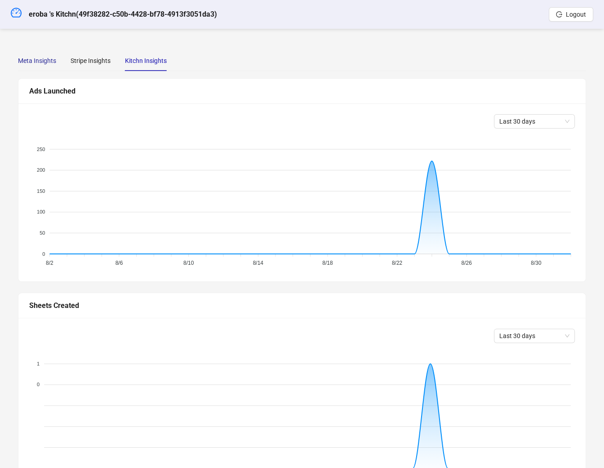
click at [50, 62] on div "Meta Insights" at bounding box center [37, 61] width 38 height 10
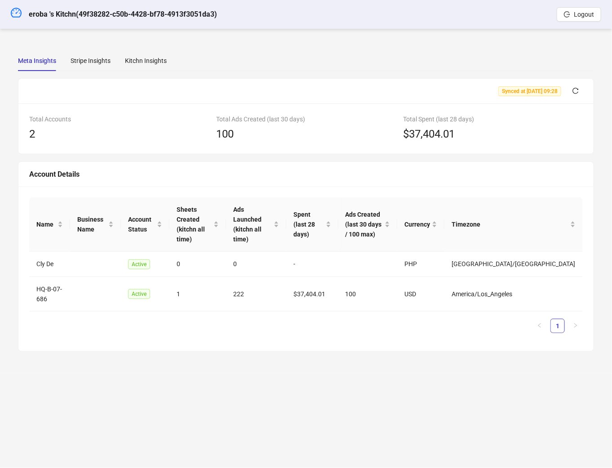
drag, startPoint x: 89, startPoint y: 299, endPoint x: 89, endPoint y: 194, distance: 105.6
click at [64, 217] on div "Name Business Name Account Status Sheets Created (kitchn all time) Ads Launched…" at bounding box center [306, 265] width 554 height 136
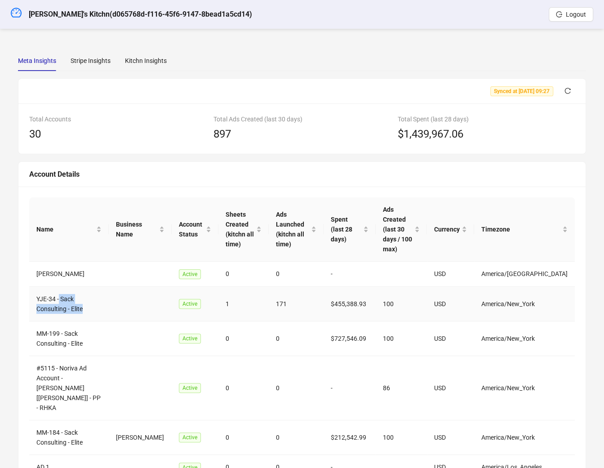
drag, startPoint x: 64, startPoint y: 294, endPoint x: 86, endPoint y: 303, distance: 23.4
click at [86, 303] on td "YJE-34 - Sack Consulting - Elite" at bounding box center [69, 304] width 80 height 35
click at [85, 303] on td "YJE-34 - Sack Consulting - Elite" at bounding box center [69, 304] width 80 height 35
drag, startPoint x: 77, startPoint y: 300, endPoint x: 53, endPoint y: 286, distance: 28.4
click at [53, 287] on td "YJE-34 - Sack Consulting - Elite" at bounding box center [69, 304] width 80 height 35
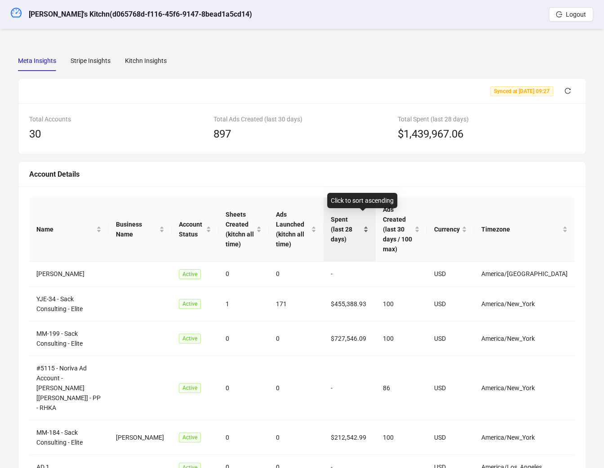
click at [369, 227] on div "Spent (last 28 days)" at bounding box center [350, 229] width 38 height 30
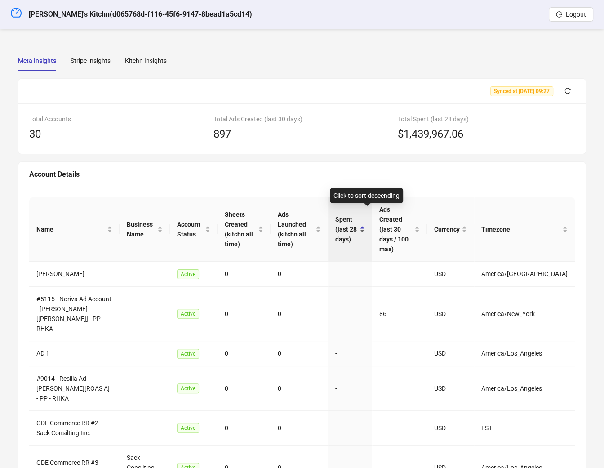
click at [351, 228] on span "Spent (last 28 days)" at bounding box center [346, 229] width 22 height 30
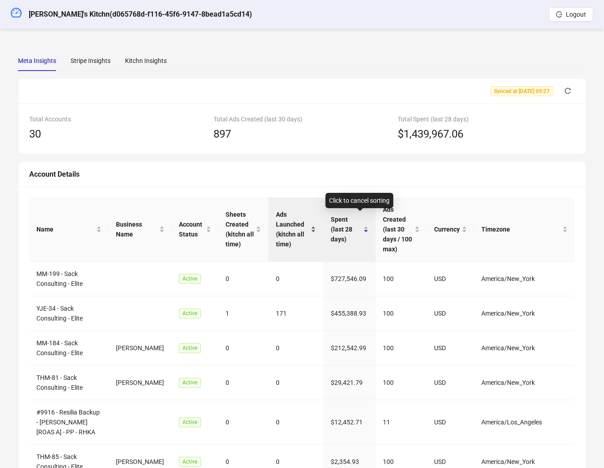
click at [297, 225] on span "Ads Launched (kitchn all time)" at bounding box center [292, 229] width 33 height 40
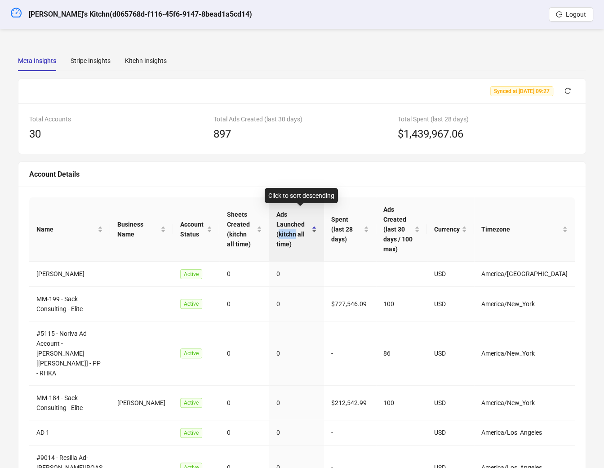
click at [297, 225] on span "Ads Launched (kitchn all time)" at bounding box center [292, 229] width 33 height 40
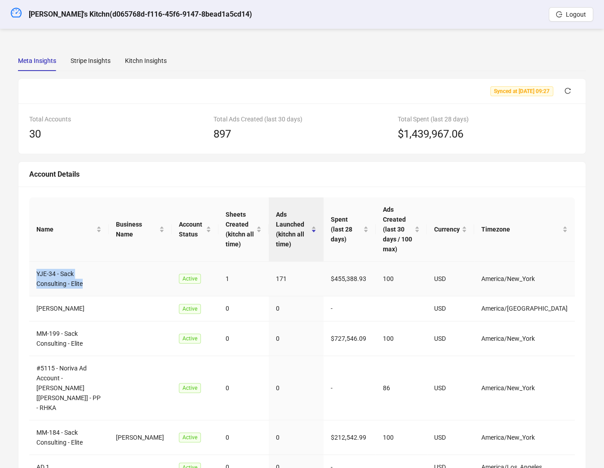
drag, startPoint x: 55, startPoint y: 274, endPoint x: 36, endPoint y: 260, distance: 23.8
click at [37, 262] on td "YJE-34 - Sack Consulting - Elite" at bounding box center [69, 279] width 80 height 35
click at [76, 296] on td "Penny Chapman" at bounding box center [69, 308] width 80 height 25
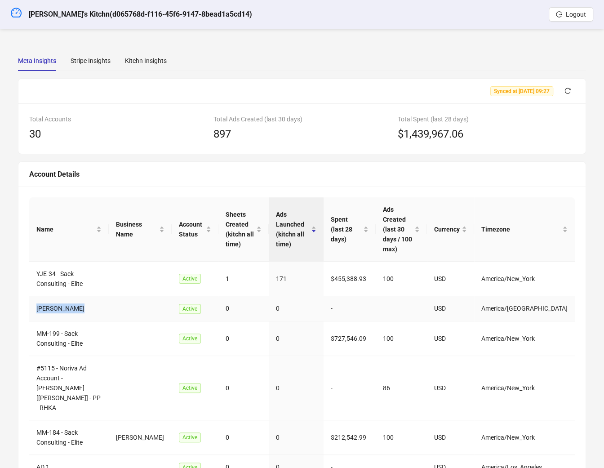
copy td "Penny Chapman"
drag, startPoint x: 526, startPoint y: 296, endPoint x: 535, endPoint y: 296, distance: 9.4
click at [535, 296] on td "America/Chicago" at bounding box center [524, 308] width 101 height 25
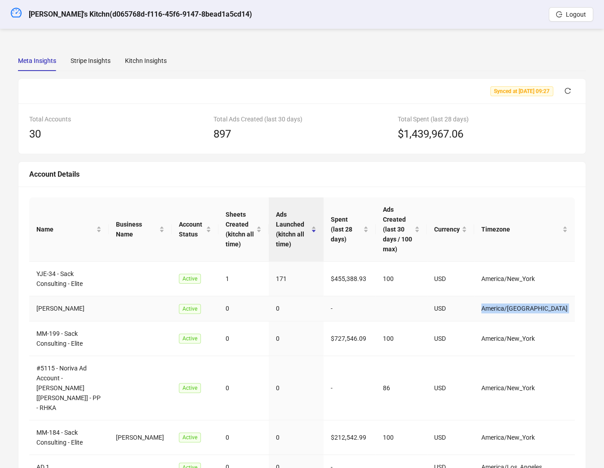
click at [535, 296] on td "America/Chicago" at bounding box center [524, 308] width 101 height 25
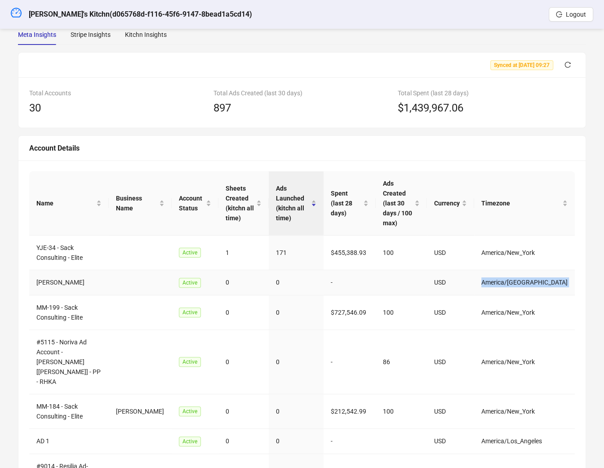
scroll to position [83, 0]
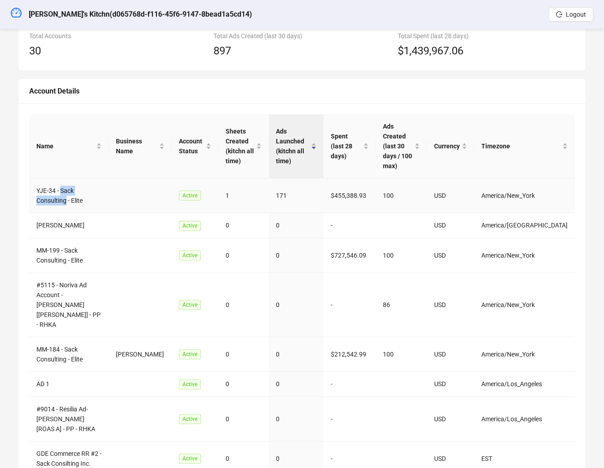
drag, startPoint x: 61, startPoint y: 180, endPoint x: 107, endPoint y: 176, distance: 45.5
click at [107, 178] on td "YJE-34 - Sack Consulting - Elite" at bounding box center [69, 195] width 80 height 35
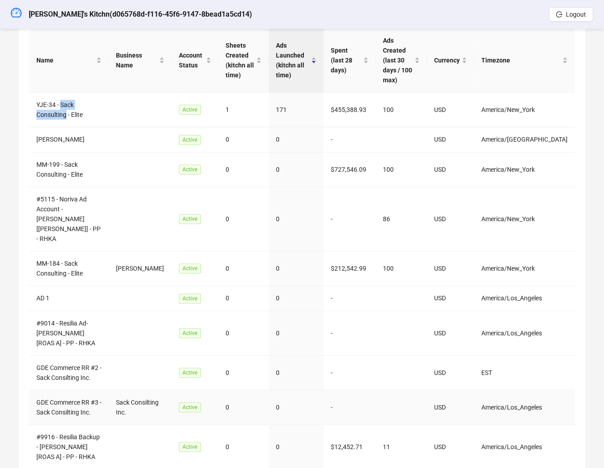
scroll to position [185, 0]
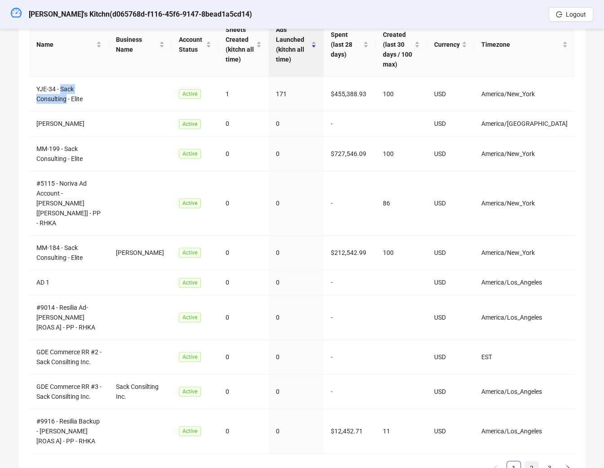
click at [527, 461] on link "2" at bounding box center [531, 467] width 13 height 13
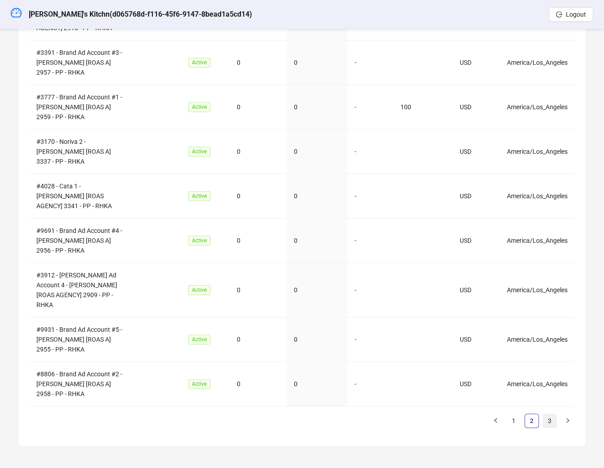
click at [551, 419] on link "3" at bounding box center [549, 420] width 13 height 13
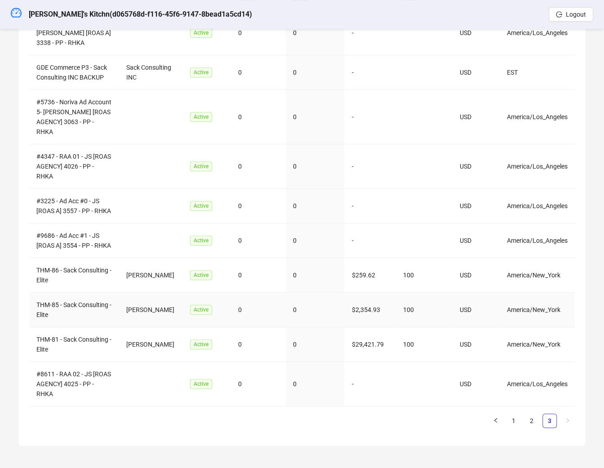
scroll to position [254, 0]
click at [519, 427] on link "1" at bounding box center [513, 420] width 13 height 13
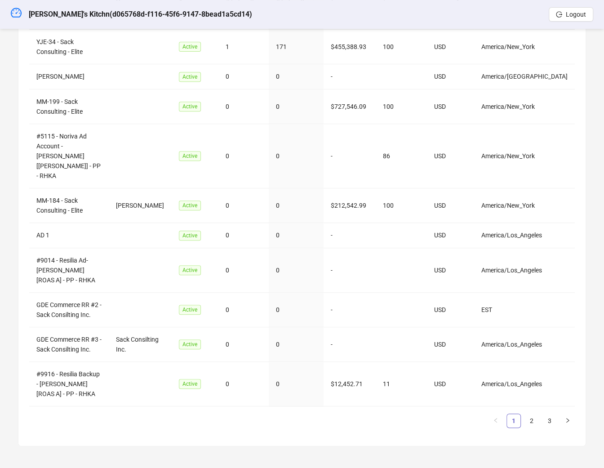
scroll to position [209, 0]
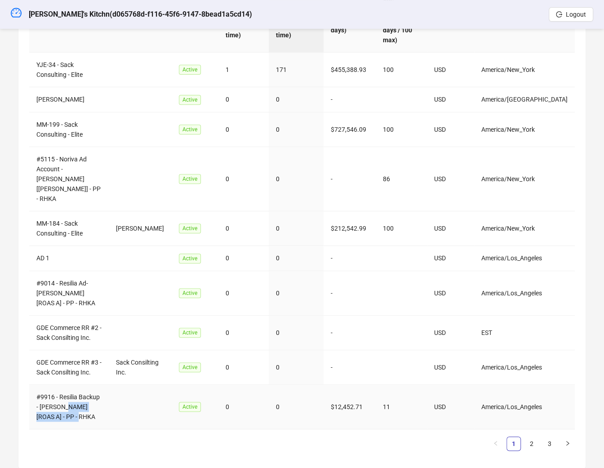
drag, startPoint x: 63, startPoint y: 381, endPoint x: 69, endPoint y: 392, distance: 12.1
click at [69, 392] on td "#9916 - Resilia Backup - Jonanthan [ROAS A] - PP - RHKA" at bounding box center [69, 407] width 80 height 45
drag, startPoint x: 133, startPoint y: 204, endPoint x: 119, endPoint y: 194, distance: 16.7
click at [119, 211] on td "Jonathon Wade" at bounding box center [140, 228] width 63 height 35
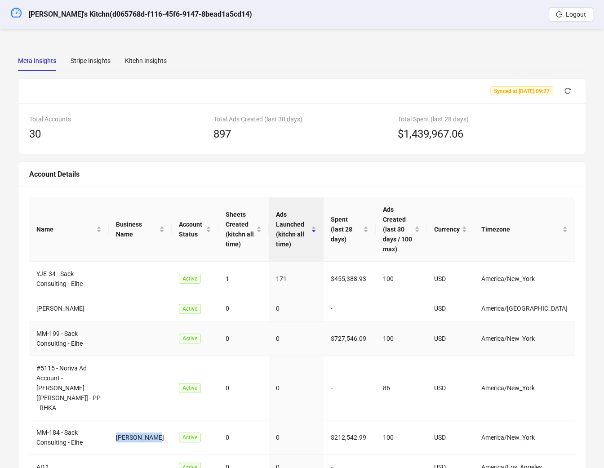
scroll to position [0, 0]
click at [138, 420] on td "Jonathon Wade" at bounding box center [140, 437] width 63 height 35
copy td "Jonathon Wade"
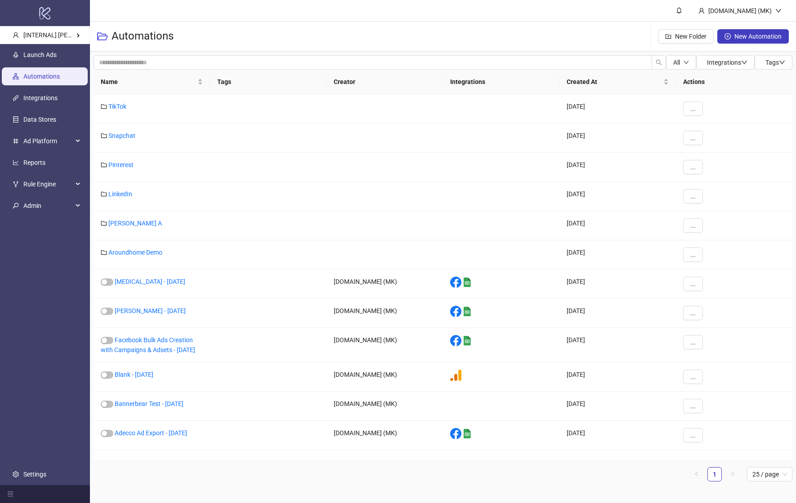
click at [54, 37] on span "[INTERNAL] Martin Kreienbaum's Kitchn" at bounding box center [74, 34] width 102 height 7
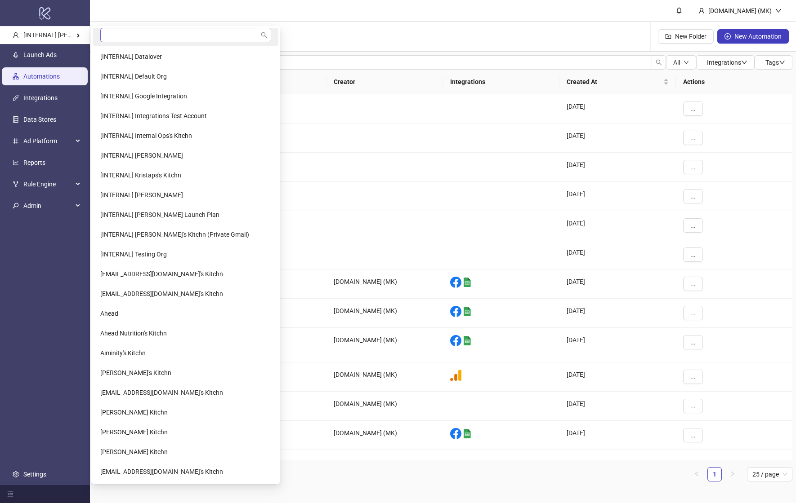
click at [137, 49] on li "[INTERNAL] Datalover" at bounding box center [185, 57] width 185 height 18
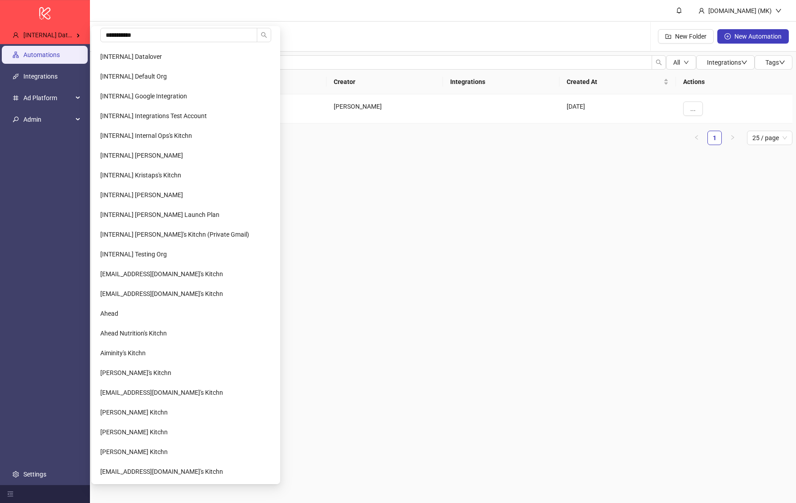
type input "**********"
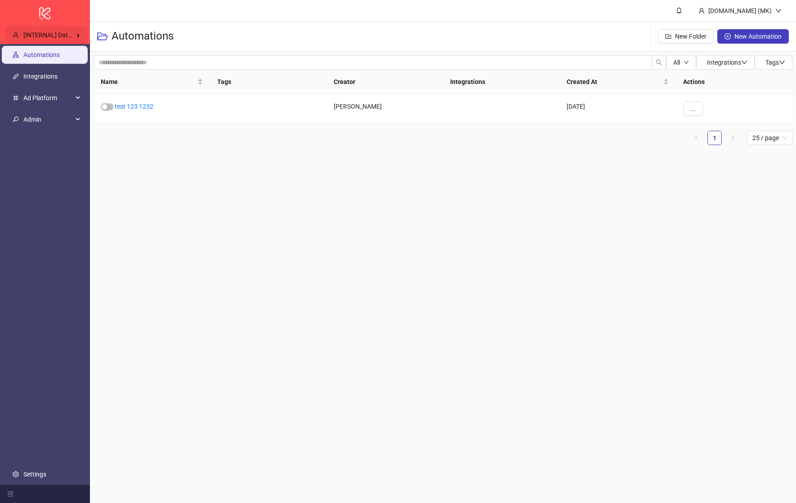
click at [37, 37] on span "[INTERNAL] Datalover" at bounding box center [54, 34] width 62 height 7
click at [145, 54] on span "[PERSON_NAME] Kitchn" at bounding box center [133, 56] width 67 height 7
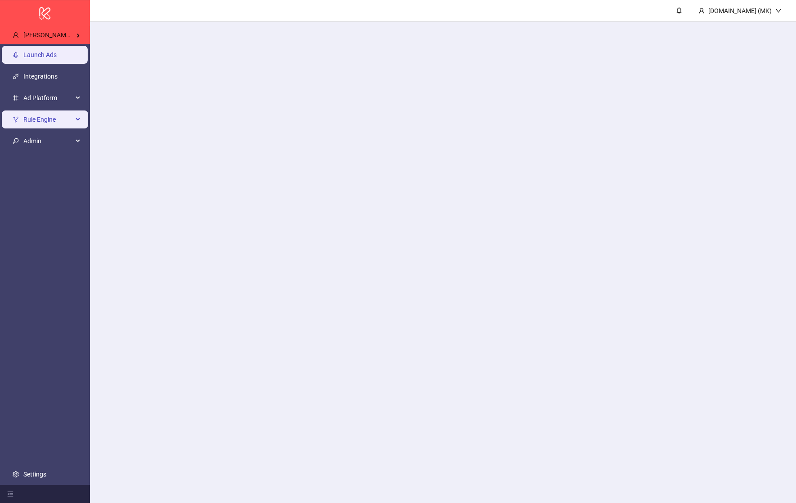
click at [63, 119] on span "Rule Engine" at bounding box center [47, 120] width 49 height 18
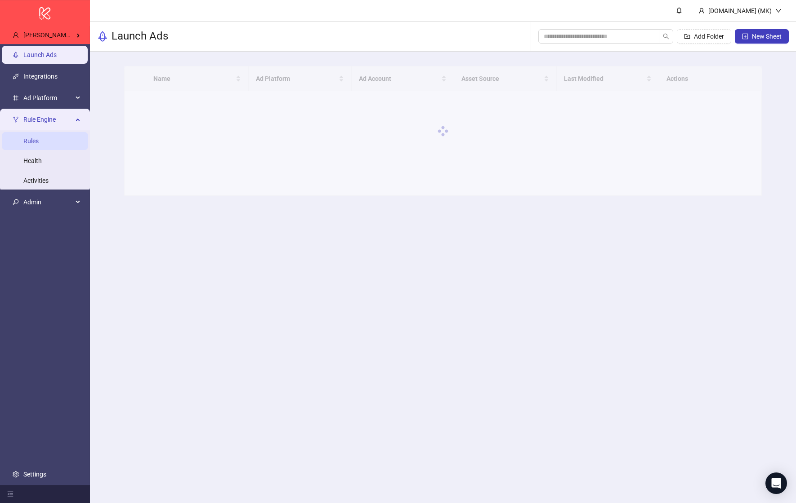
click at [39, 139] on link "Rules" at bounding box center [30, 141] width 15 height 7
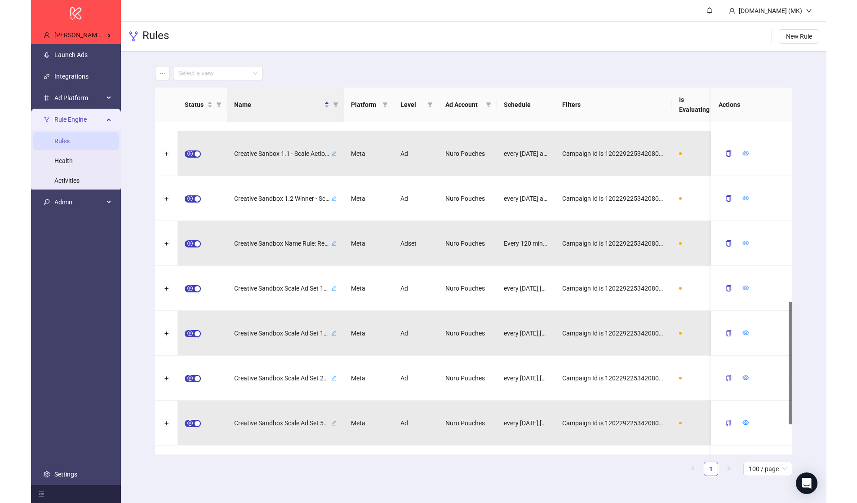
scroll to position [566, 0]
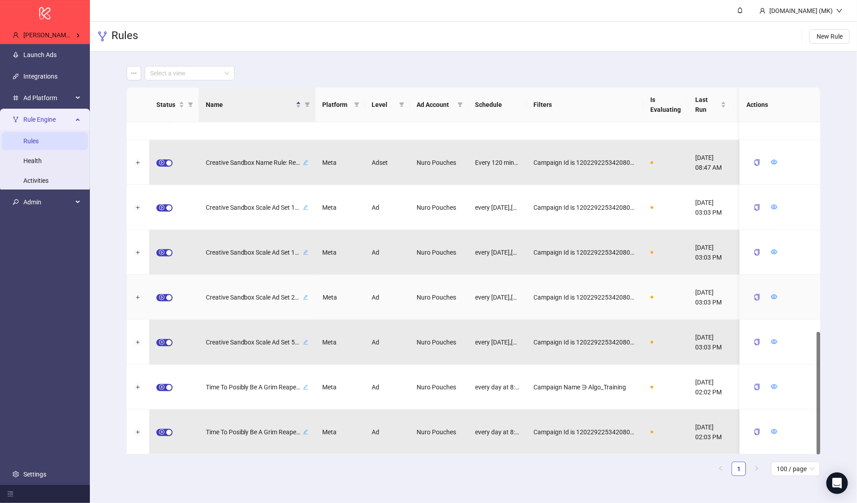
click at [263, 298] on span "Creative Sandbox Scale Ad Set 20% (Max $1,000/day)" at bounding box center [253, 298] width 95 height 10
click at [287, 298] on icon "check" at bounding box center [285, 297] width 6 height 6
click at [135, 300] on button "Expand row" at bounding box center [137, 297] width 7 height 7
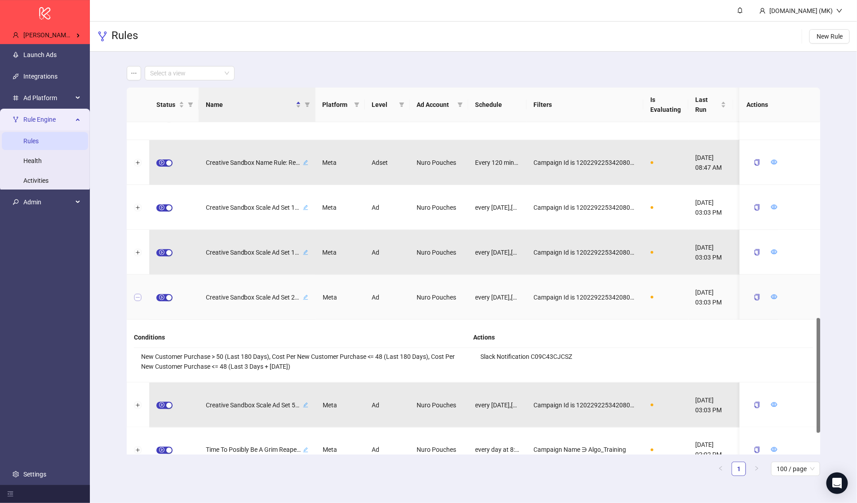
click at [134, 300] on button "Collapse row" at bounding box center [137, 297] width 7 height 7
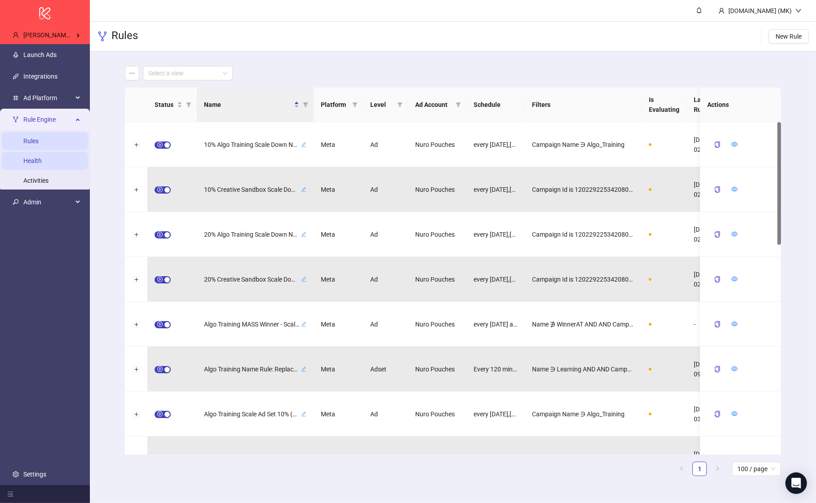
click at [41, 164] on link "Health" at bounding box center [32, 160] width 18 height 7
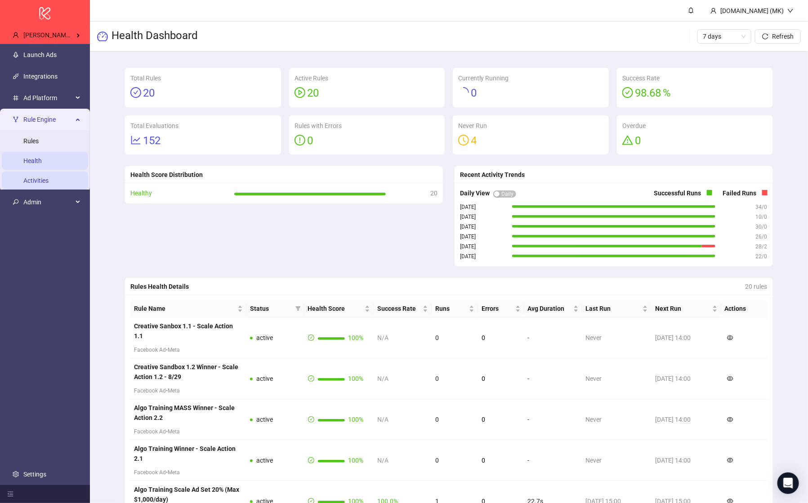
click at [41, 183] on link "Activities" at bounding box center [35, 180] width 25 height 7
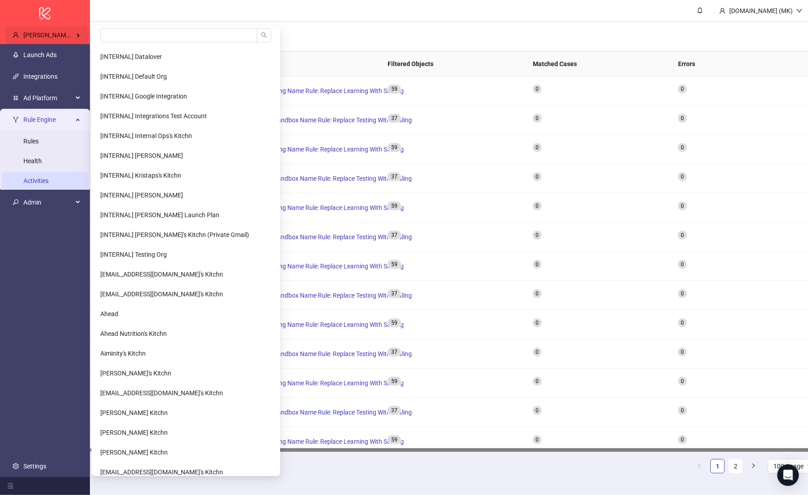
scroll to position [4, 0]
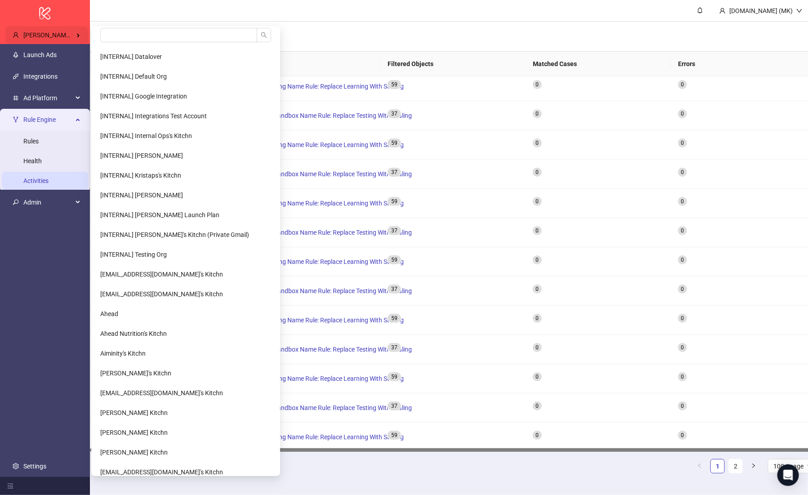
click at [37, 32] on span "Brandon Fink's Kitchn" at bounding box center [56, 34] width 67 height 7
click at [125, 31] on input "search" at bounding box center [178, 35] width 157 height 14
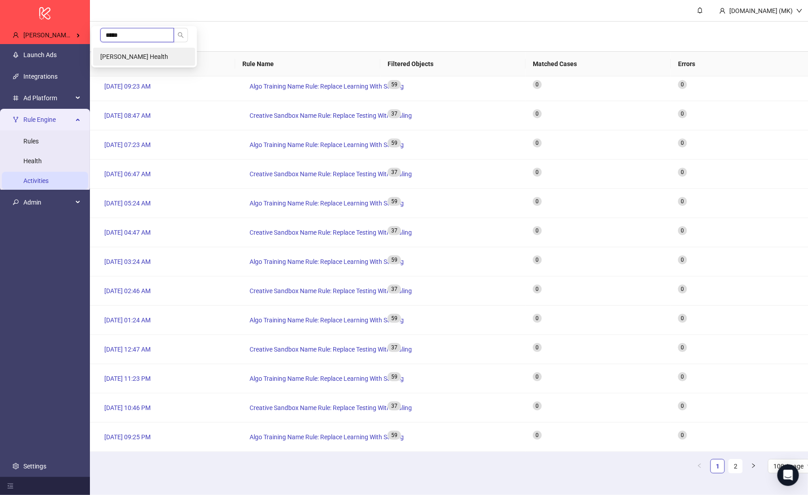
type input "*****"
click at [125, 58] on span "[PERSON_NAME] Health" at bounding box center [134, 56] width 68 height 7
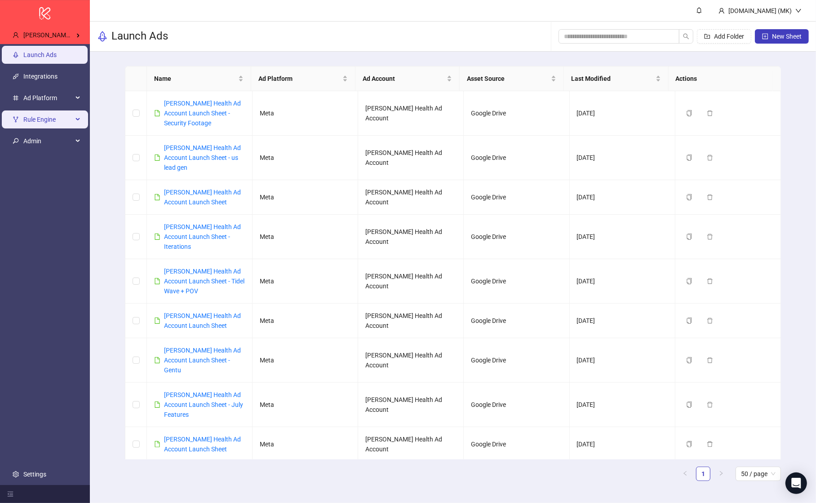
click at [60, 118] on span "Rule Engine" at bounding box center [47, 120] width 49 height 18
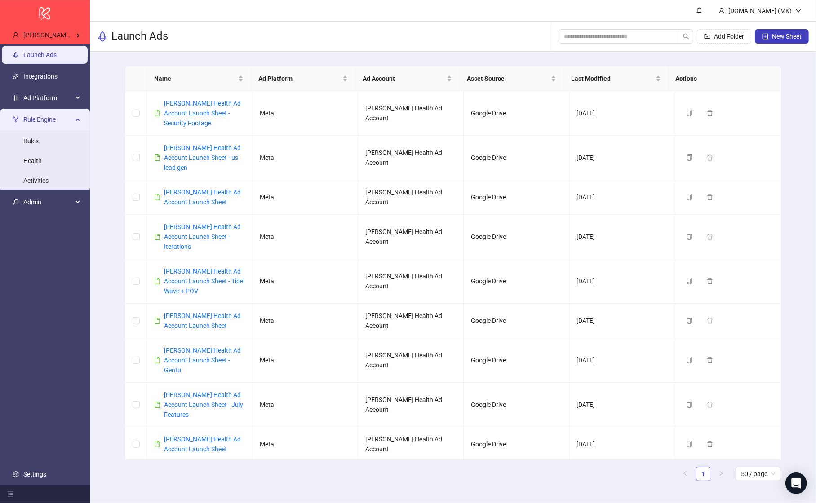
click at [56, 131] on ul "Rules Health Activities" at bounding box center [45, 160] width 90 height 61
click at [42, 157] on link "Health" at bounding box center [32, 160] width 18 height 7
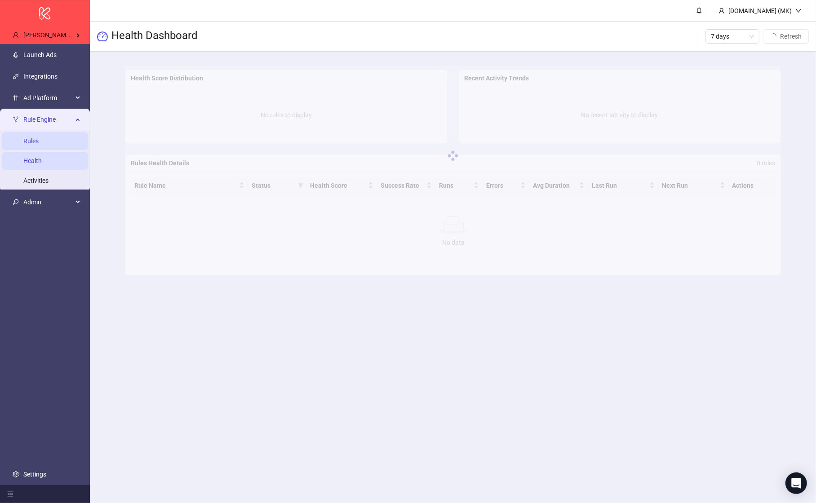
click at [39, 140] on link "Rules" at bounding box center [30, 141] width 15 height 7
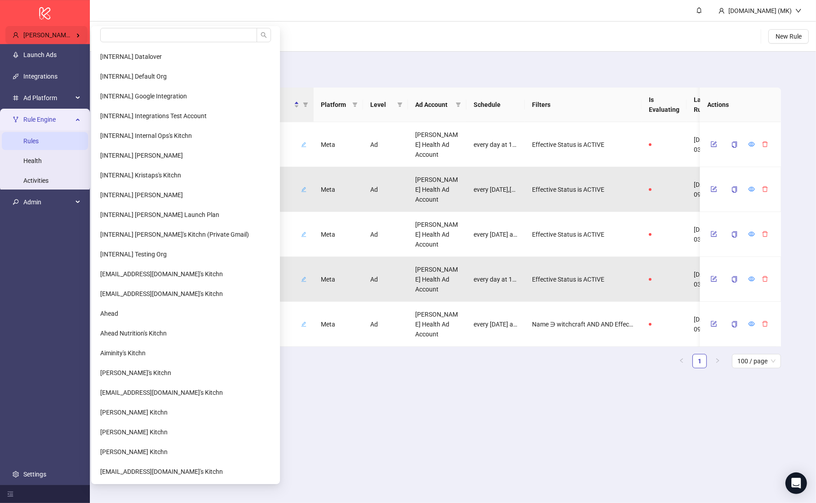
click at [45, 34] on span "Heidi Health" at bounding box center [57, 34] width 68 height 7
click at [108, 38] on input "search" at bounding box center [178, 35] width 157 height 14
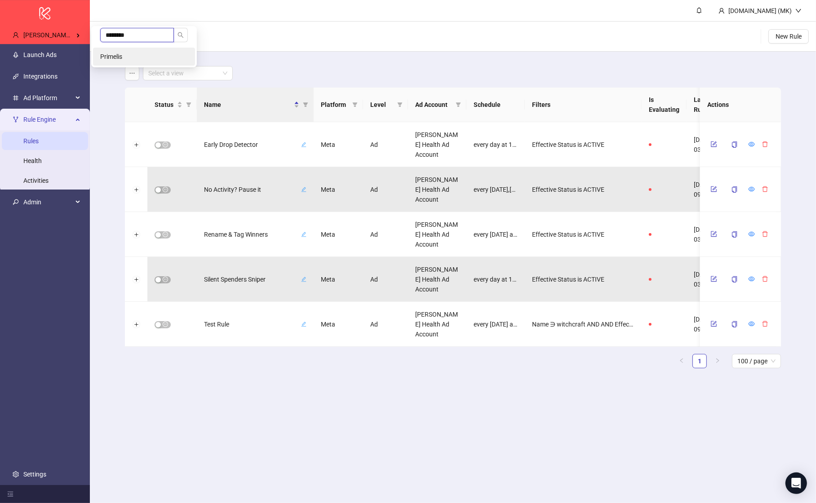
type input "********"
click at [116, 49] on li "Primelis" at bounding box center [144, 57] width 102 height 18
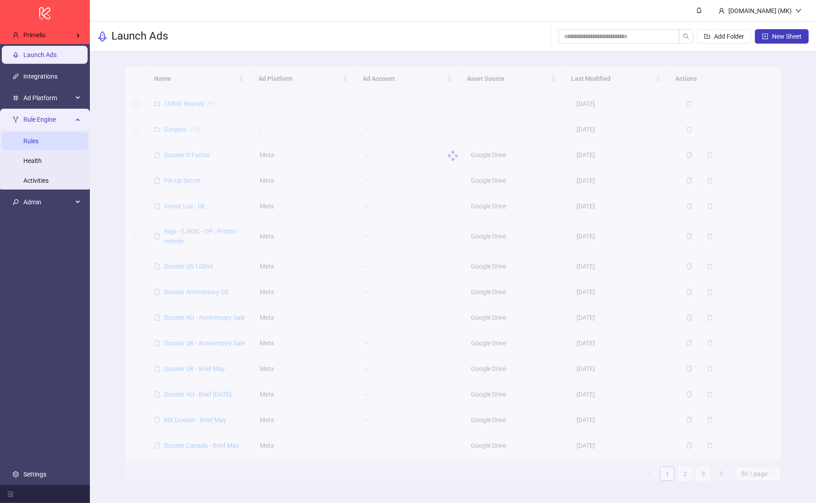
click at [39, 143] on link "Rules" at bounding box center [30, 141] width 15 height 7
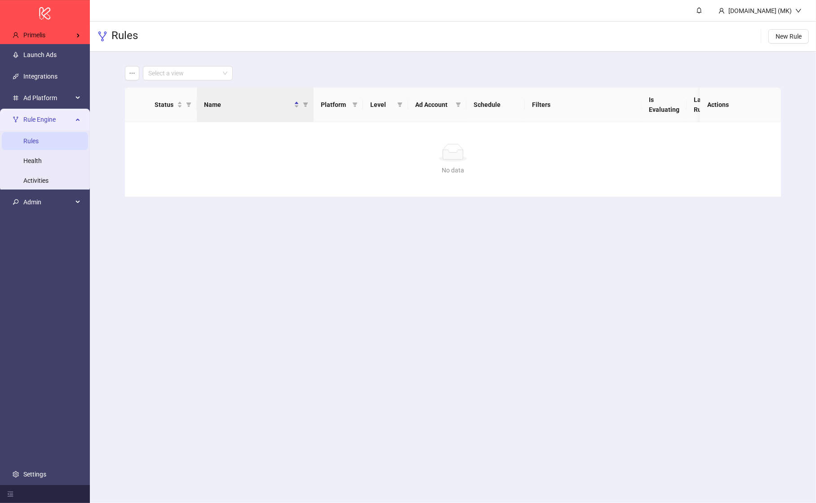
click at [39, 143] on link "Rules" at bounding box center [30, 141] width 15 height 7
click at [53, 56] on link "Launch Ads" at bounding box center [39, 54] width 33 height 7
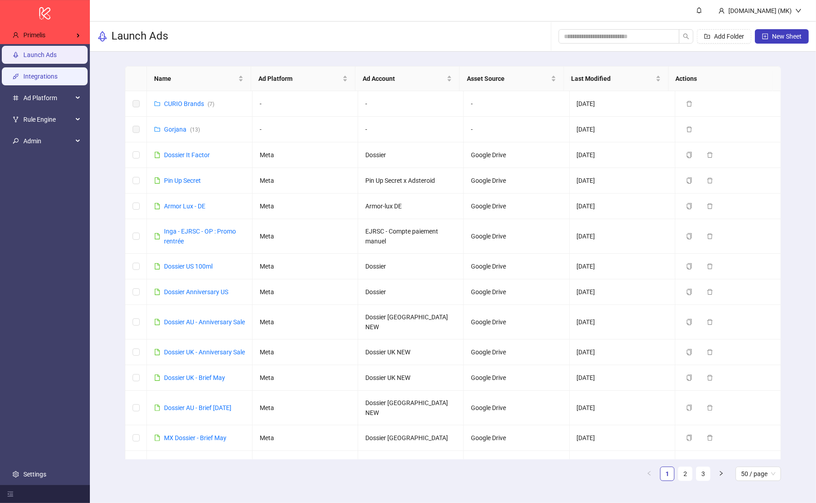
click at [23, 79] on link "Integrations" at bounding box center [40, 76] width 34 height 7
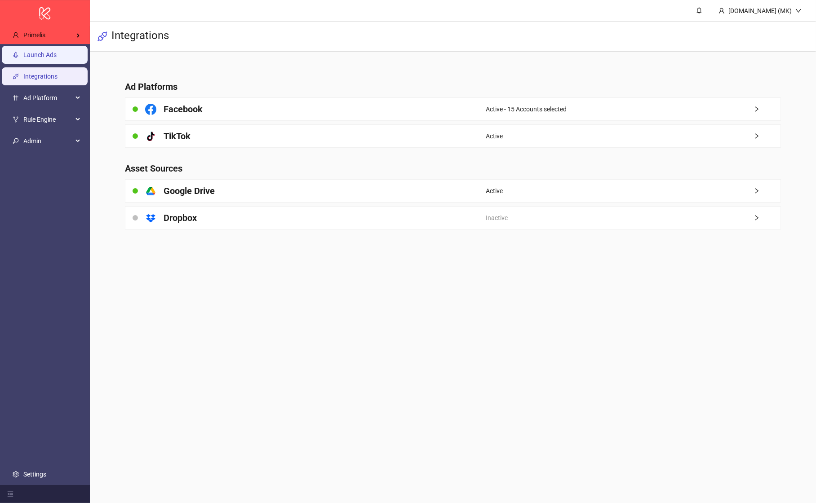
click at [39, 58] on link "Launch Ads" at bounding box center [39, 54] width 33 height 7
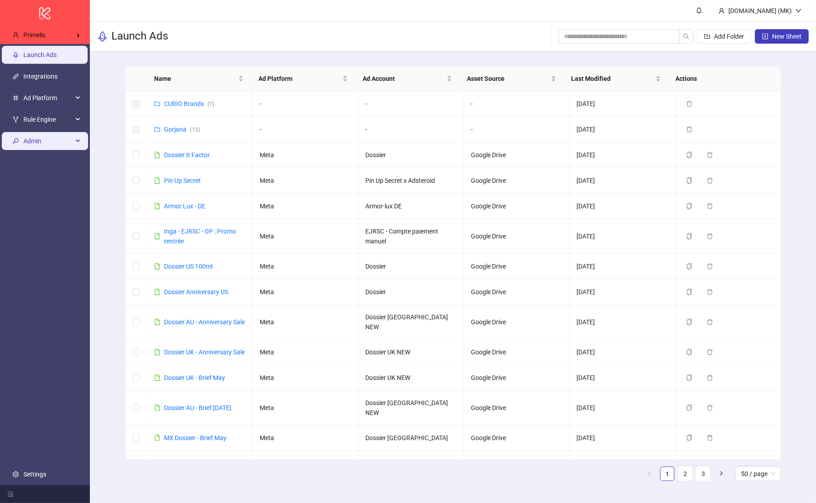
drag, startPoint x: 60, startPoint y: 121, endPoint x: 48, endPoint y: 143, distance: 25.1
click at [60, 121] on span "Rule Engine" at bounding box center [47, 120] width 49 height 18
click at [39, 150] on span "Admin" at bounding box center [47, 141] width 49 height 18
click at [49, 132] on span "Admin" at bounding box center [47, 141] width 49 height 18
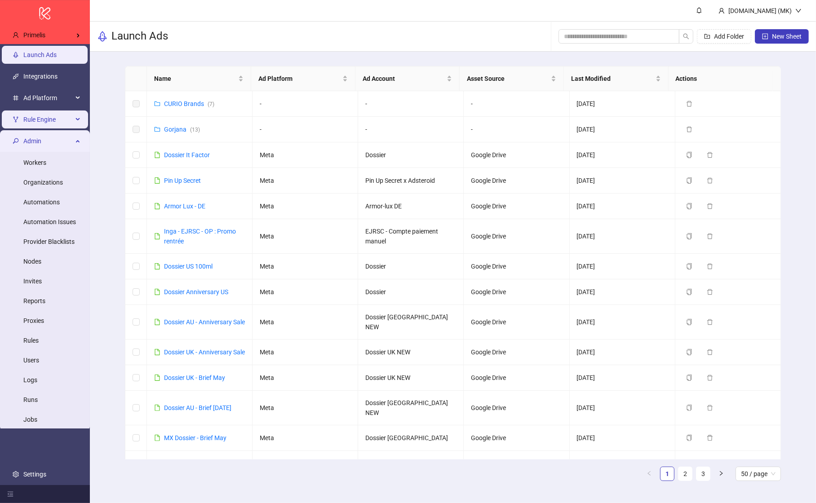
click at [52, 125] on span "Rule Engine" at bounding box center [47, 120] width 49 height 18
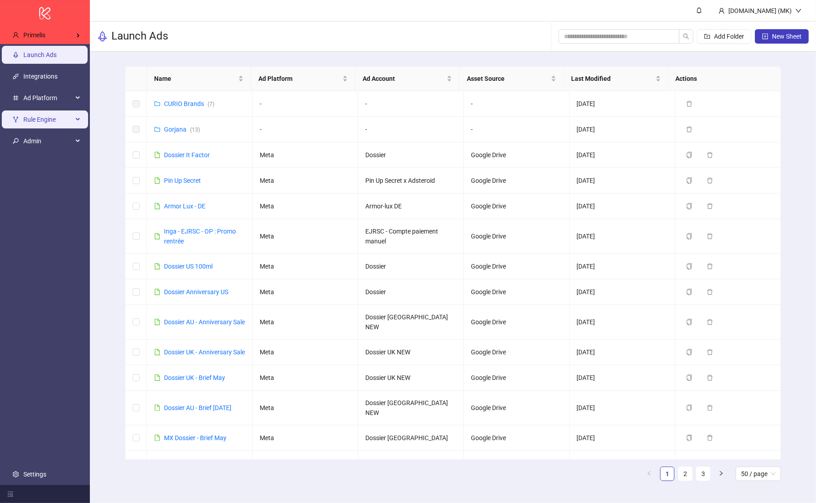
click at [52, 126] on span "Rule Engine" at bounding box center [47, 120] width 49 height 18
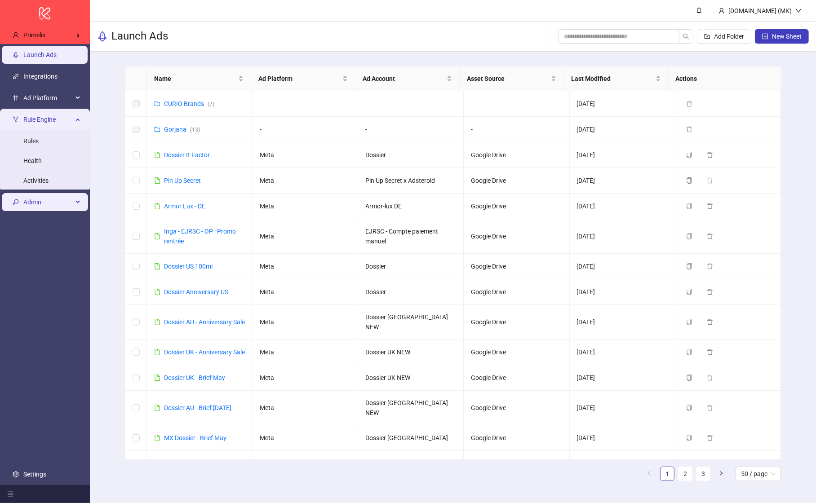
click at [39, 141] on link "Rules" at bounding box center [30, 141] width 15 height 7
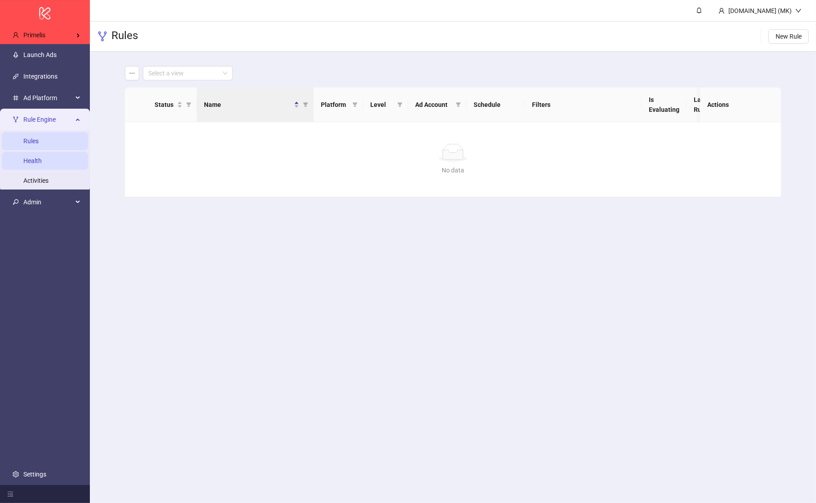
click at [42, 157] on link "Health" at bounding box center [32, 160] width 18 height 7
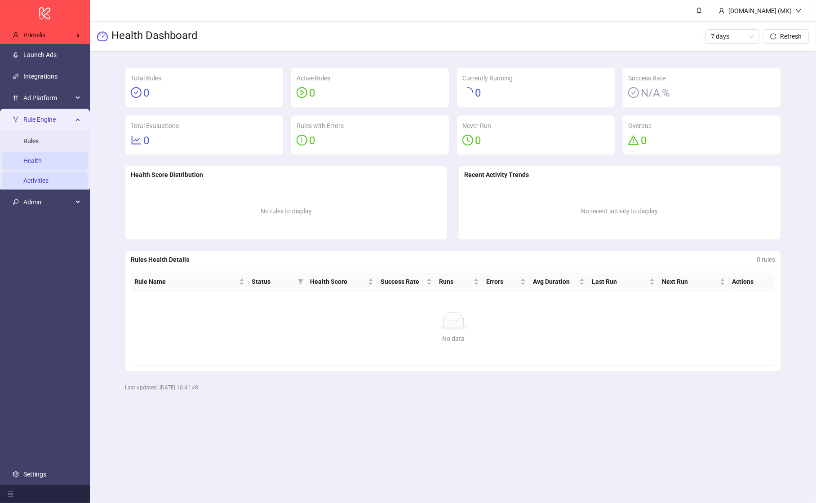
click at [43, 177] on link "Activities" at bounding box center [35, 180] width 25 height 7
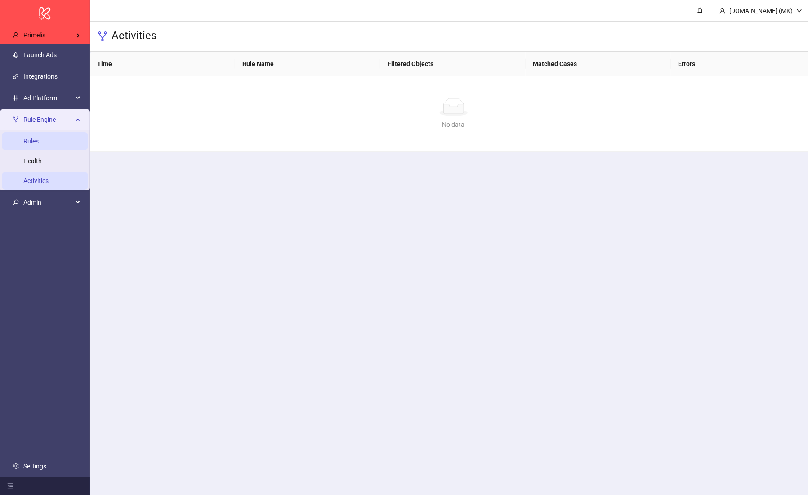
click at [39, 145] on link "Rules" at bounding box center [30, 141] width 15 height 7
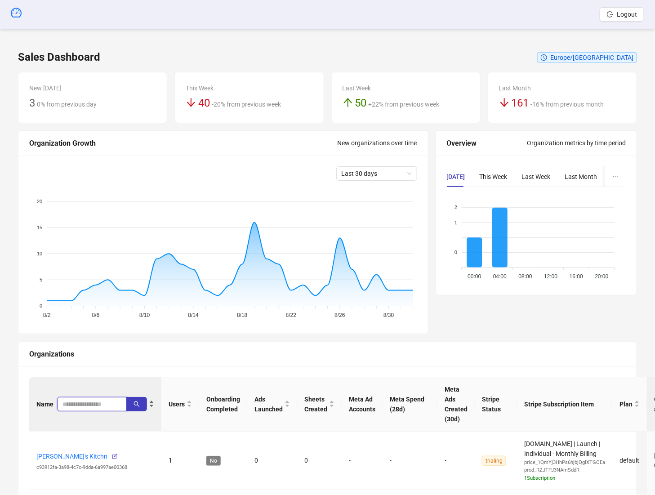
click at [83, 399] on input "search" at bounding box center [88, 404] width 52 height 10
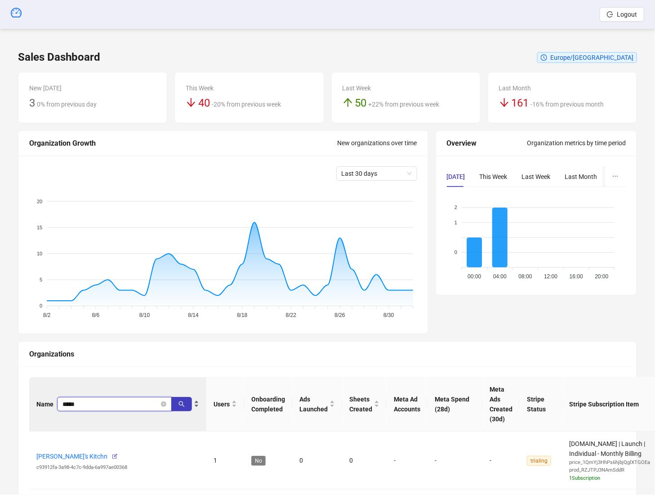
type input "*****"
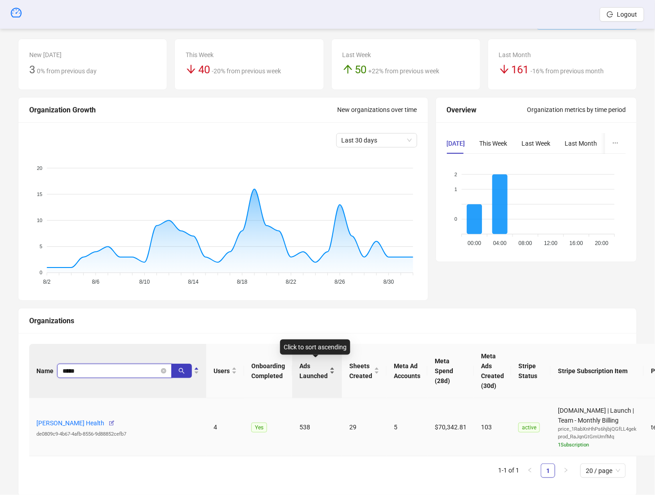
scroll to position [54, 0]
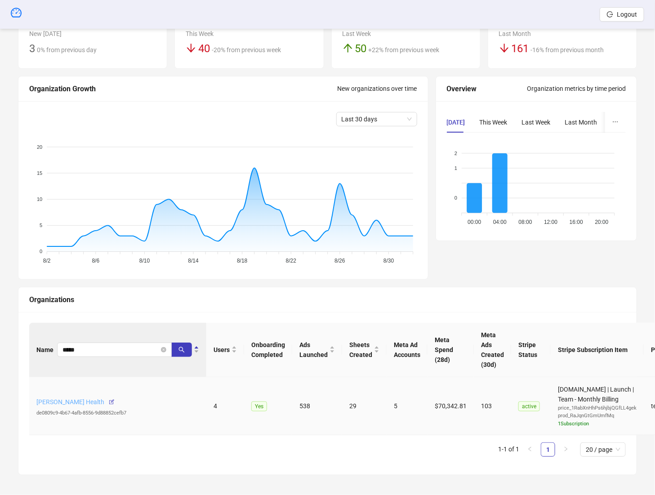
click at [57, 398] on link "[PERSON_NAME] Health" at bounding box center [70, 401] width 68 height 7
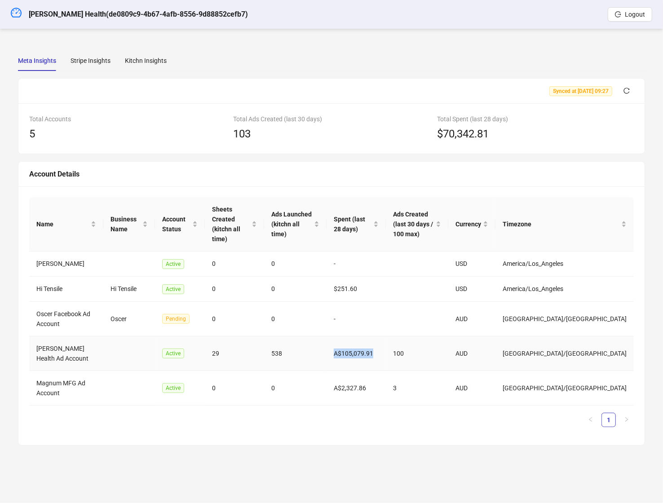
click at [386, 337] on td "A$105,079.91" at bounding box center [356, 354] width 59 height 35
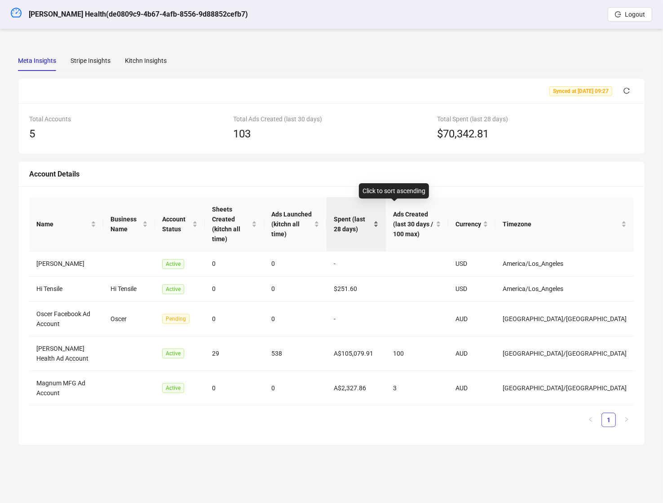
click at [372, 214] on span "Spent (last 28 days)" at bounding box center [353, 224] width 38 height 20
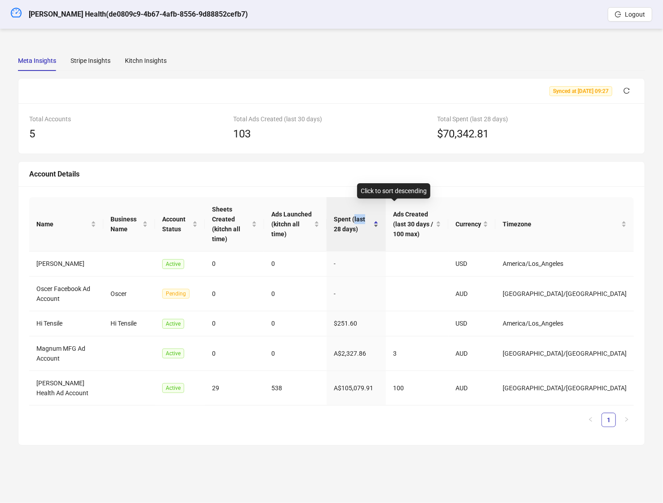
click at [372, 214] on span "Spent (last 28 days)" at bounding box center [353, 224] width 38 height 20
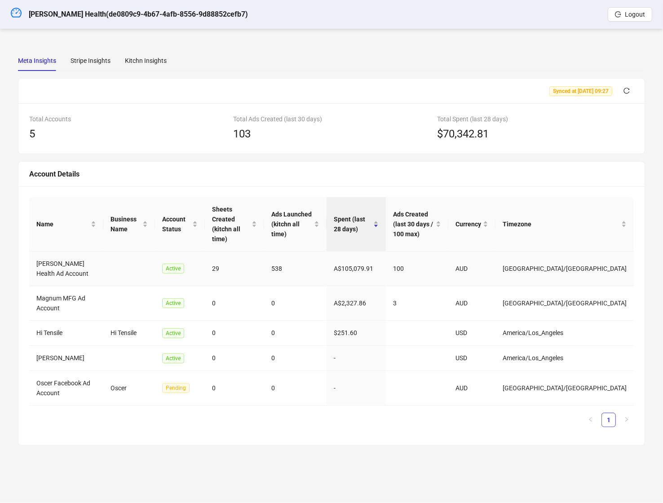
click at [62, 252] on td "[PERSON_NAME] Health Ad Account" at bounding box center [66, 269] width 74 height 35
click at [47, 9] on h5 "[PERSON_NAME] Health ( de0809c9-4b67-4afb-8556-9d88852cefb7 )" at bounding box center [138, 14] width 219 height 11
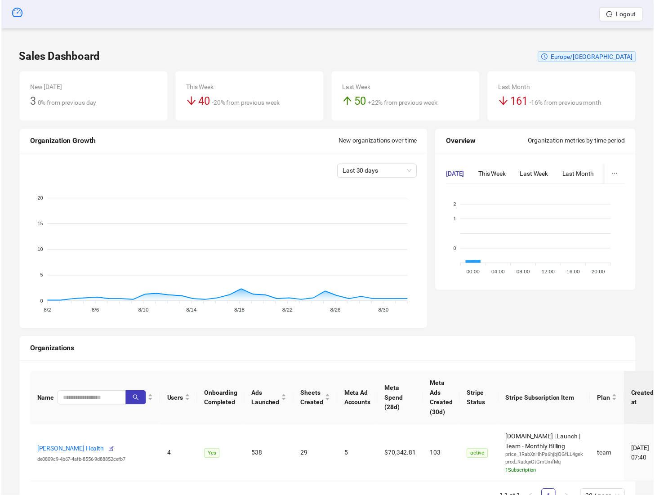
scroll to position [54, 0]
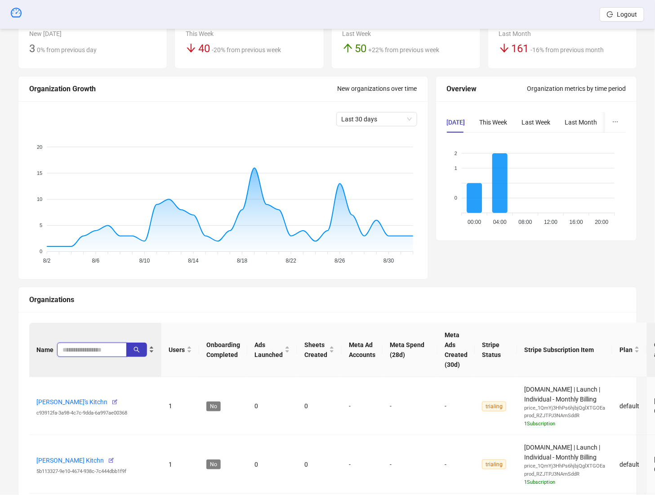
click at [84, 345] on input "search" at bounding box center [88, 350] width 52 height 10
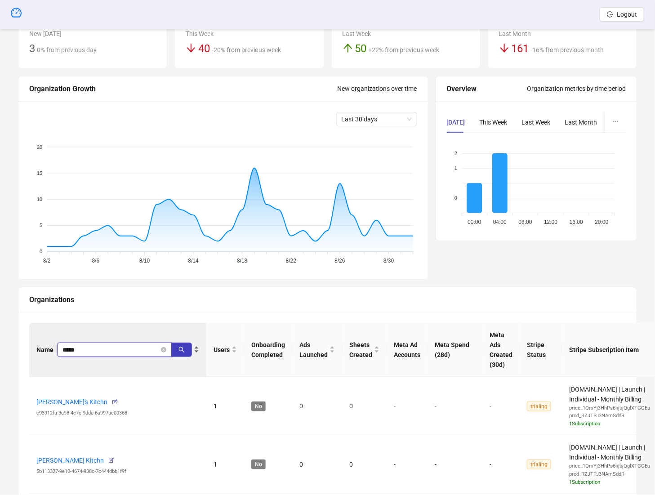
type input "*****"
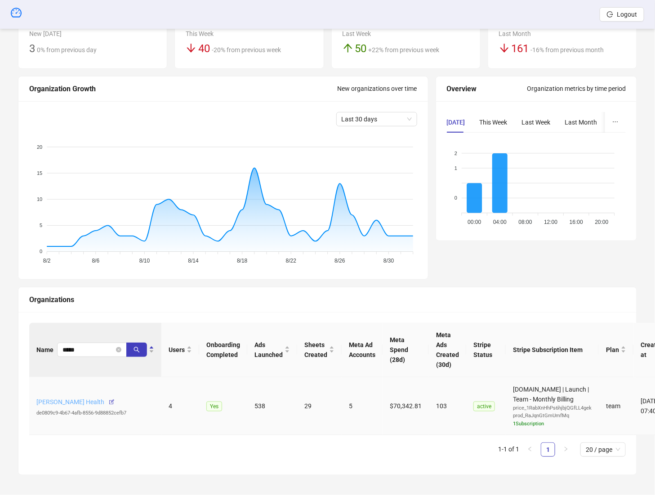
click at [61, 401] on link "[PERSON_NAME] Health" at bounding box center [70, 401] width 68 height 7
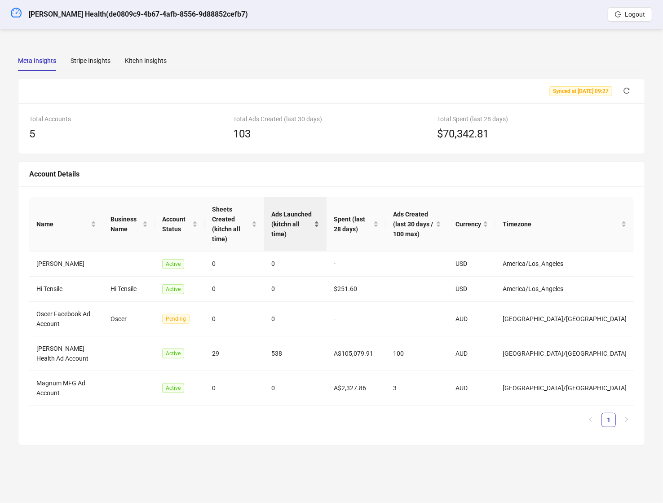
click at [293, 211] on span "Ads Launched (kitchn all time)" at bounding box center [292, 224] width 41 height 30
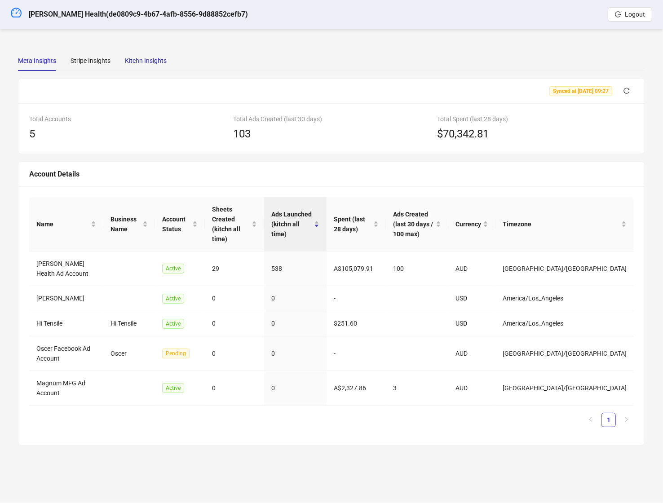
click at [138, 65] on div "Kitchn Insights" at bounding box center [146, 61] width 42 height 10
